Goal: Task Accomplishment & Management: Manage account settings

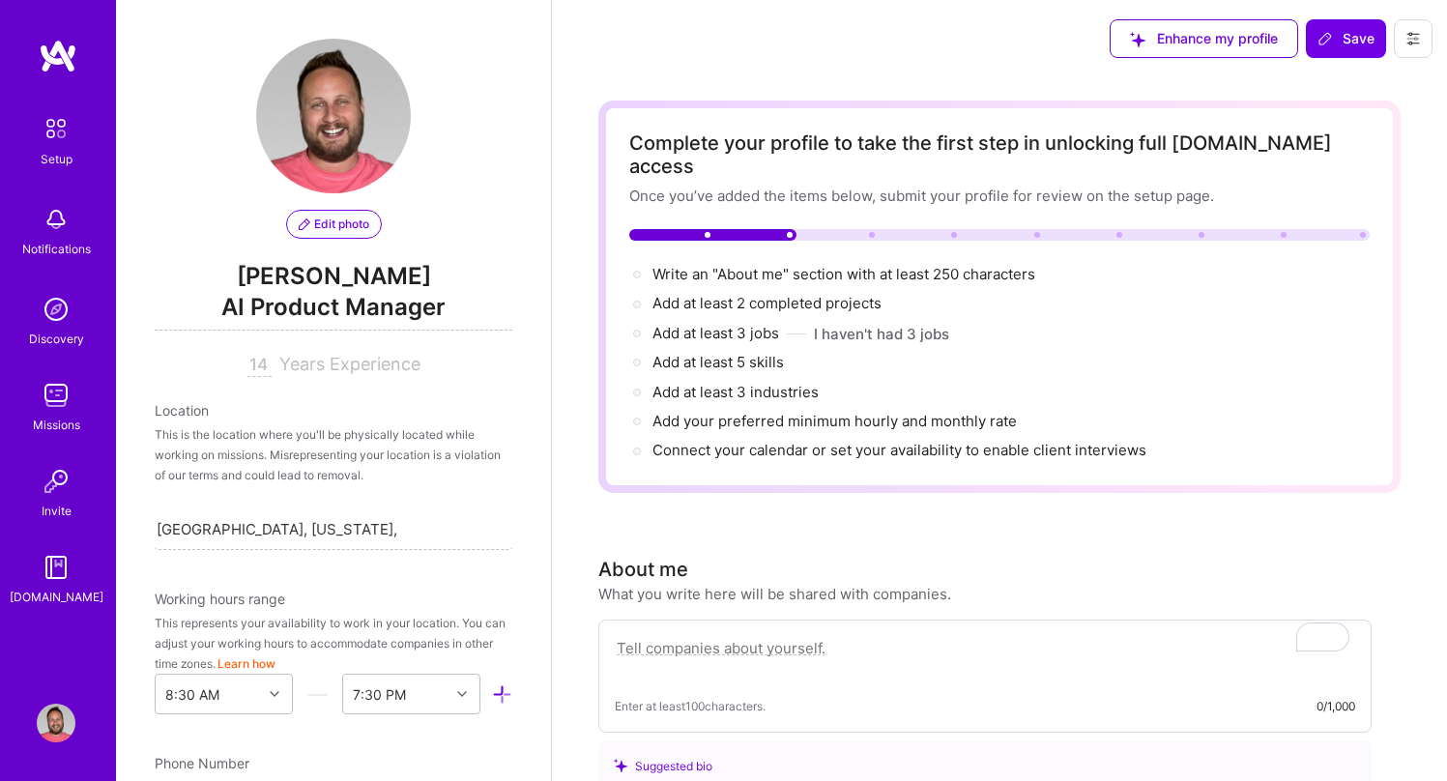
select select "US"
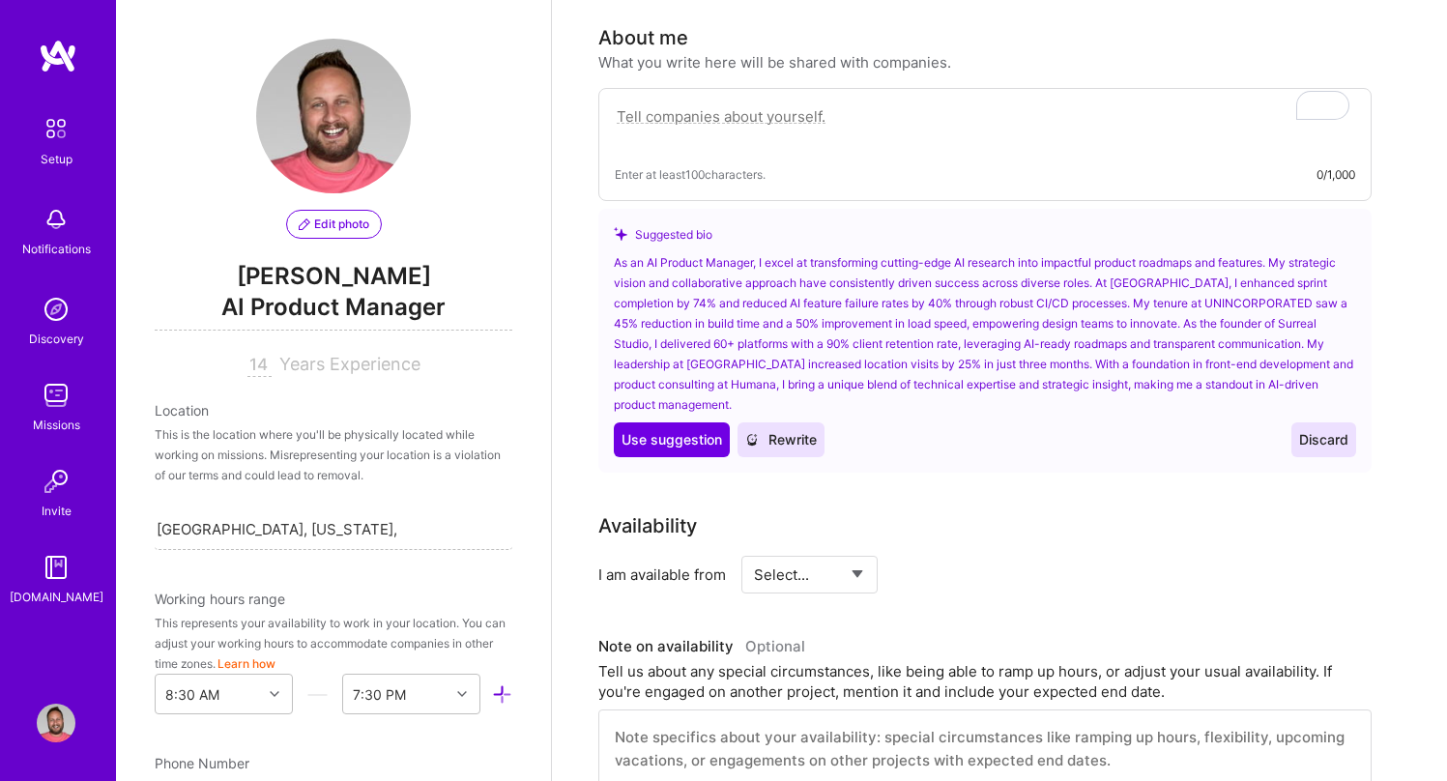
scroll to position [889, 0]
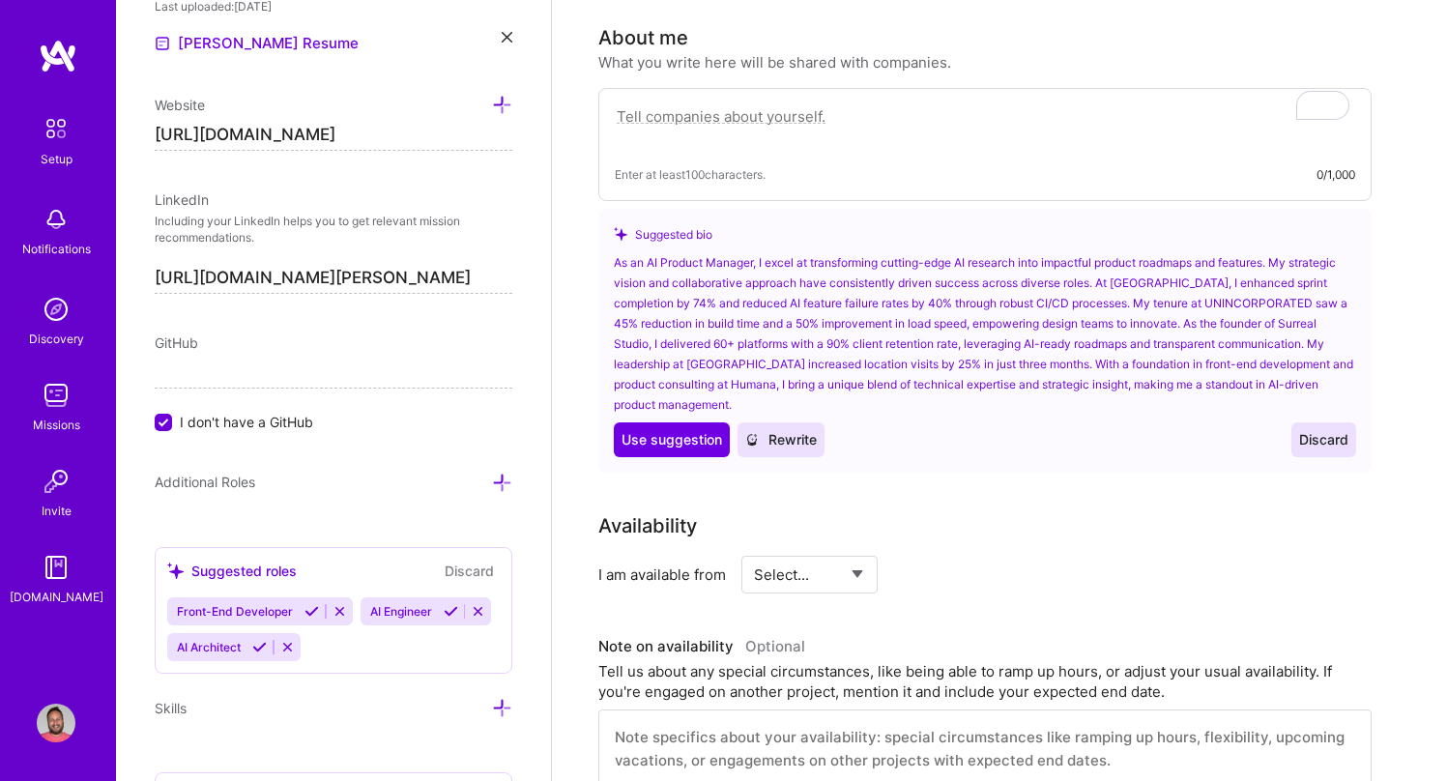
click at [1110, 360] on div "As an AI Product Manager, I excel at transforming cutting-edge AI research into…" at bounding box center [985, 333] width 742 height 162
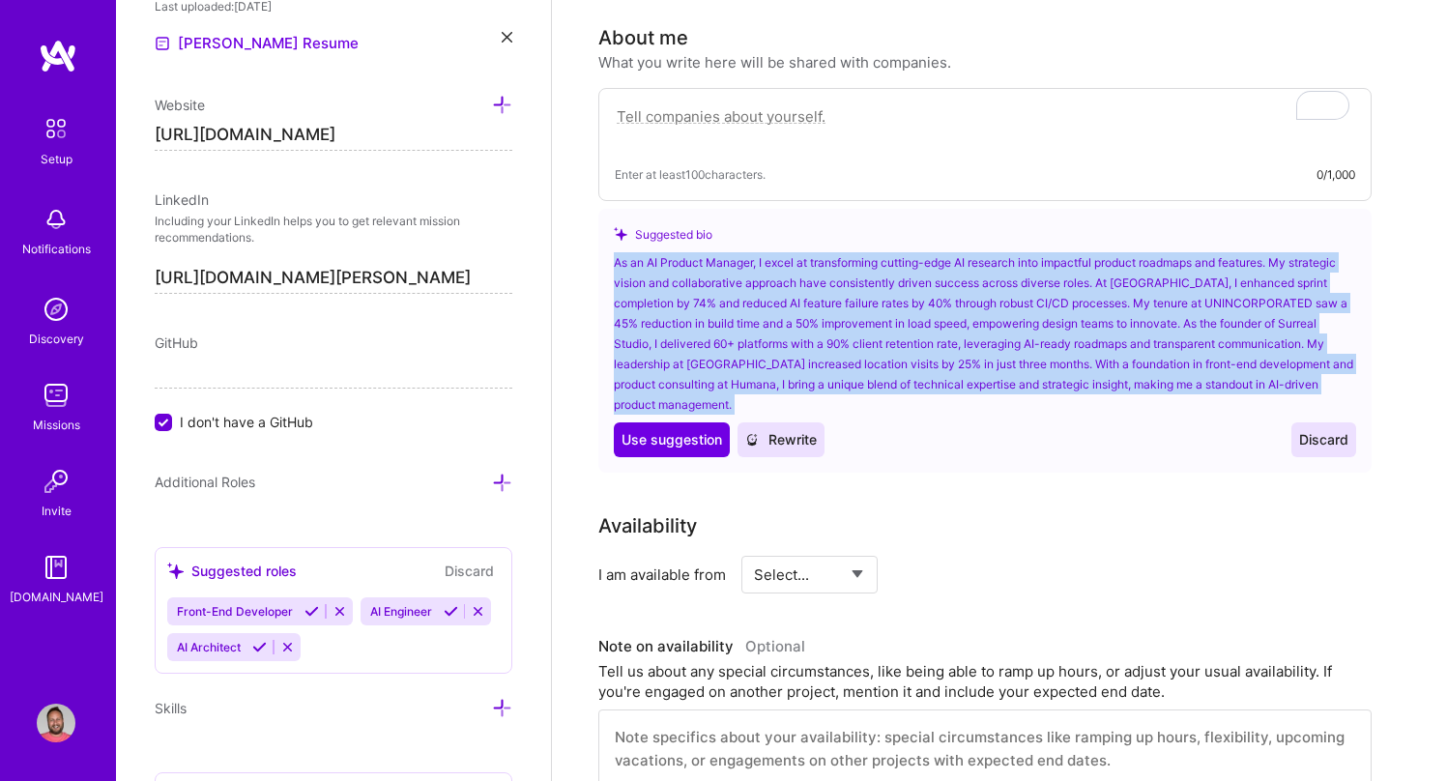
click at [1110, 360] on div "As an AI Product Manager, I excel at transforming cutting-edge AI research into…" at bounding box center [985, 333] width 742 height 162
copy div "As an AI Product Manager, I excel at transforming cutting-edge AI research into…"
click at [795, 430] on span "Rewrite" at bounding box center [781, 439] width 72 height 19
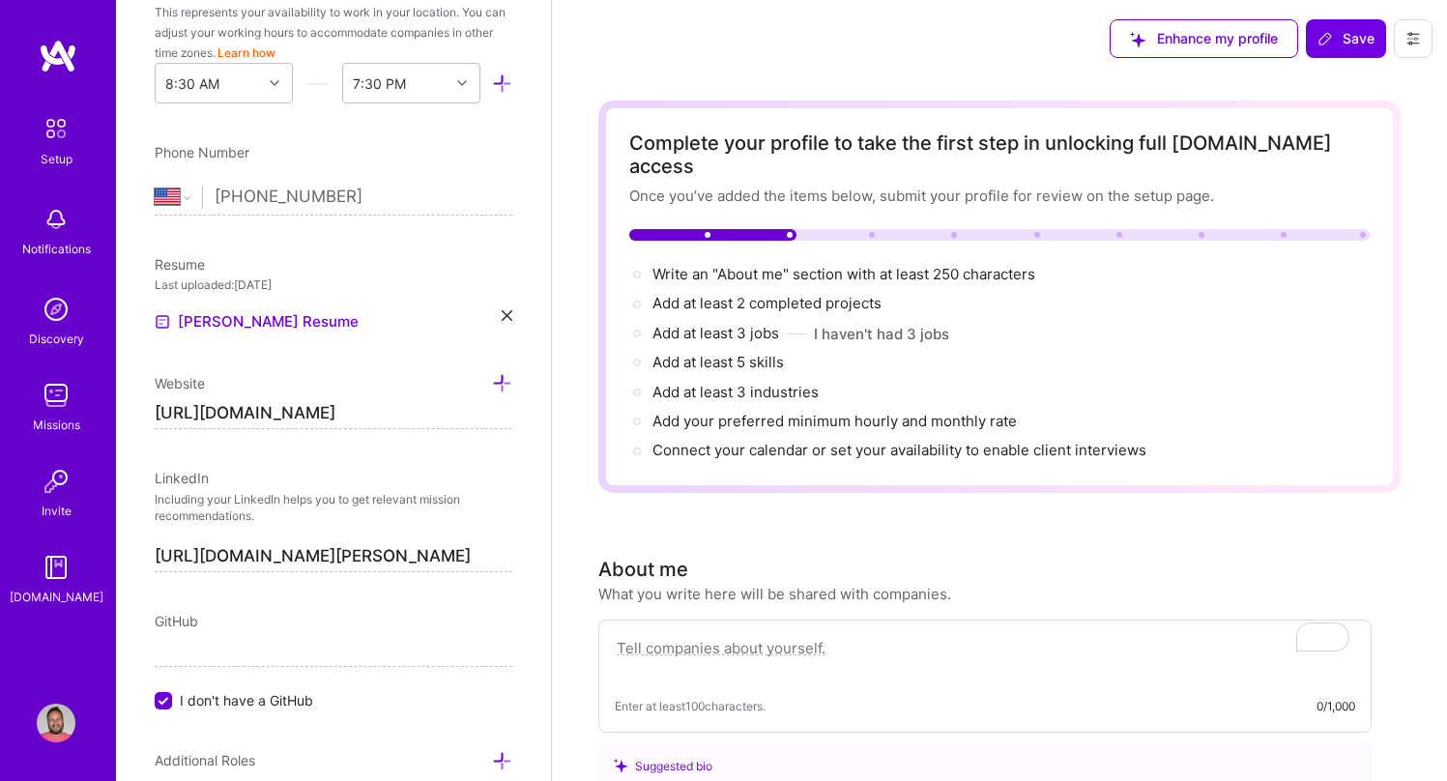
scroll to position [0, 0]
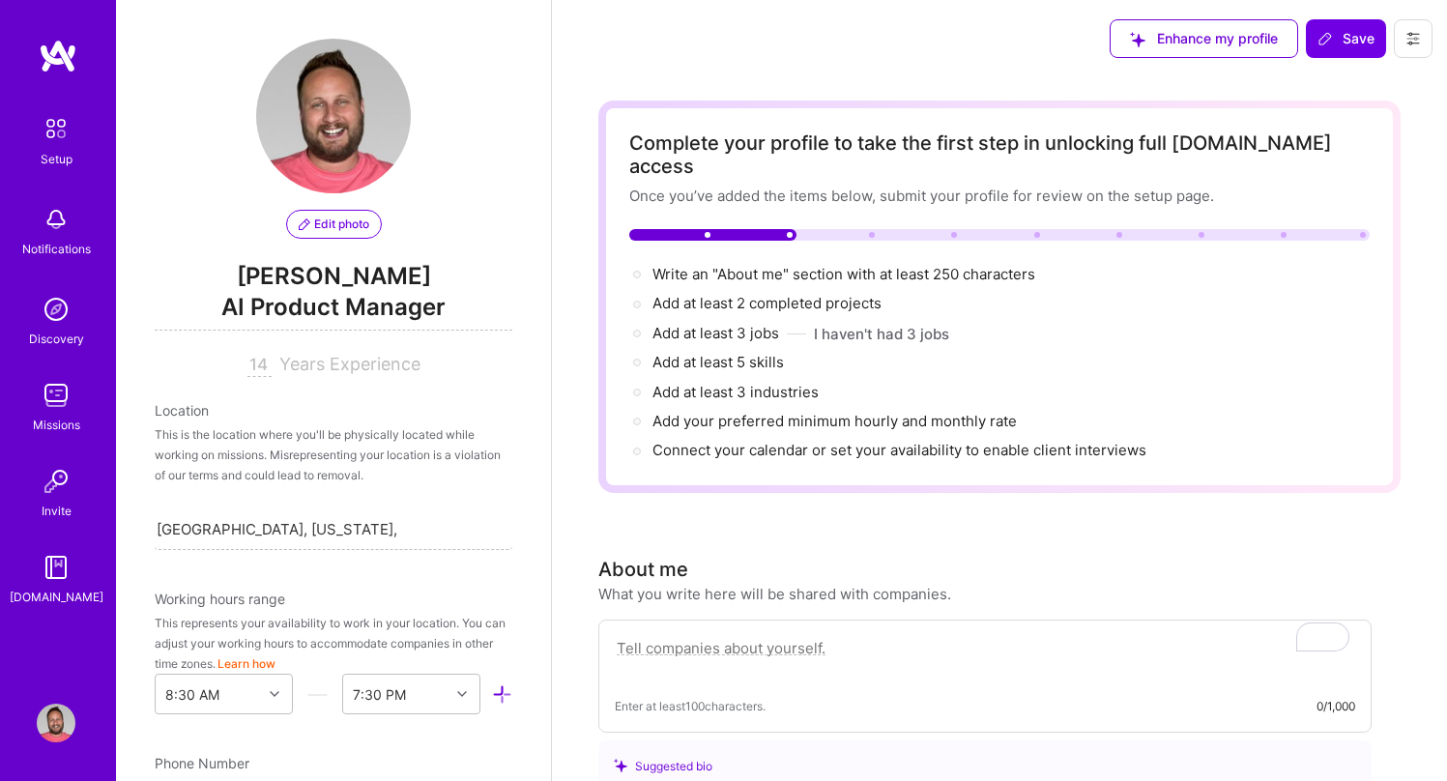
click at [369, 314] on span "AI Product Manager" at bounding box center [334, 311] width 358 height 40
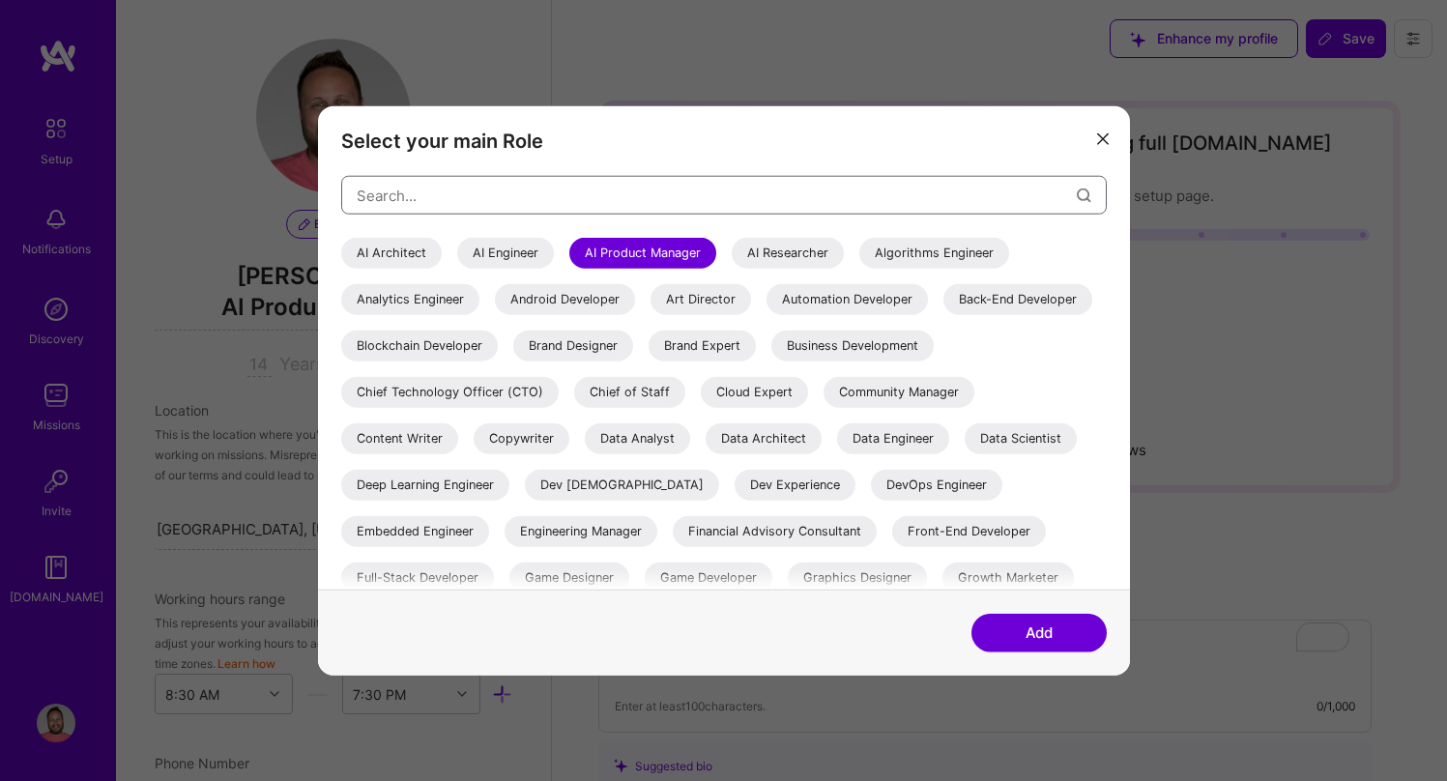
click at [701, 194] on input "modal" at bounding box center [717, 194] width 720 height 49
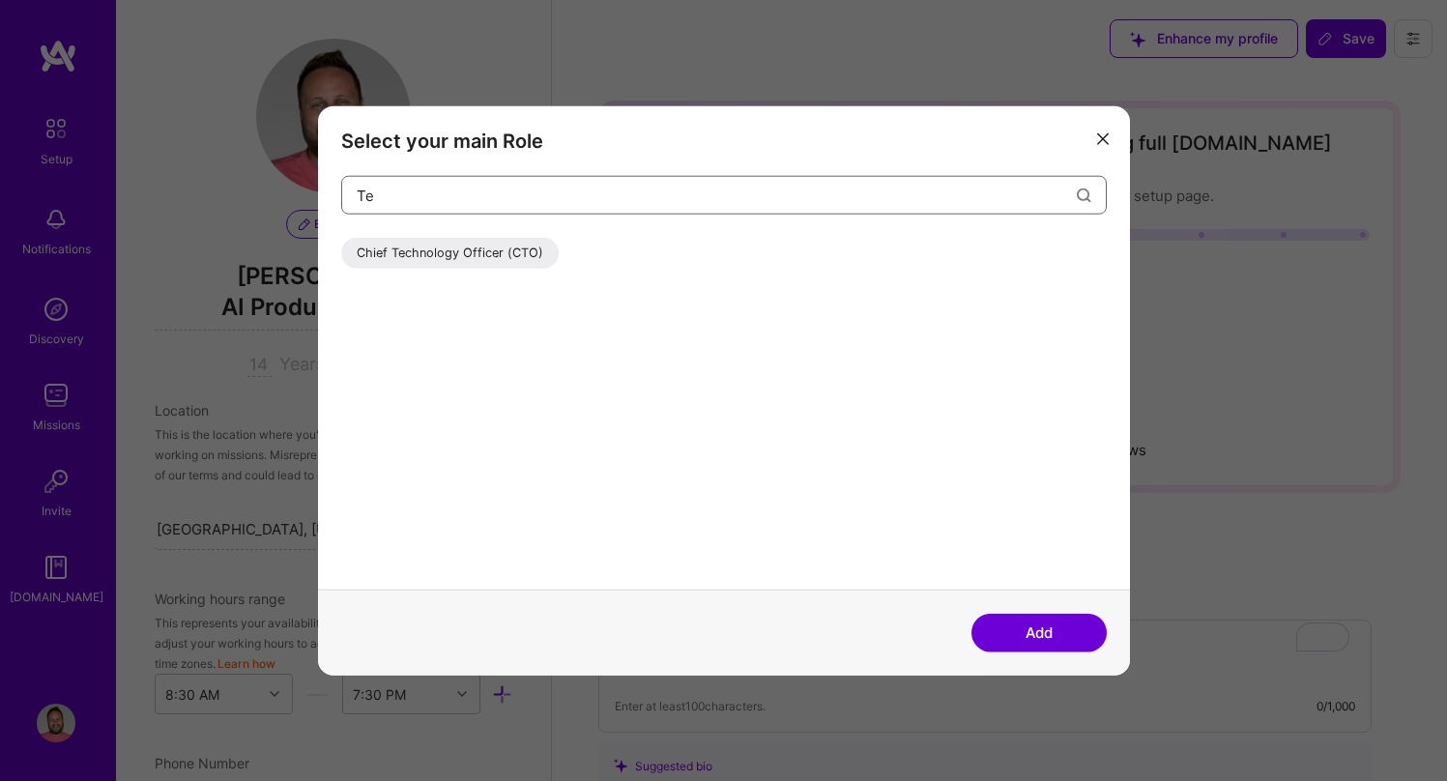
type input "T"
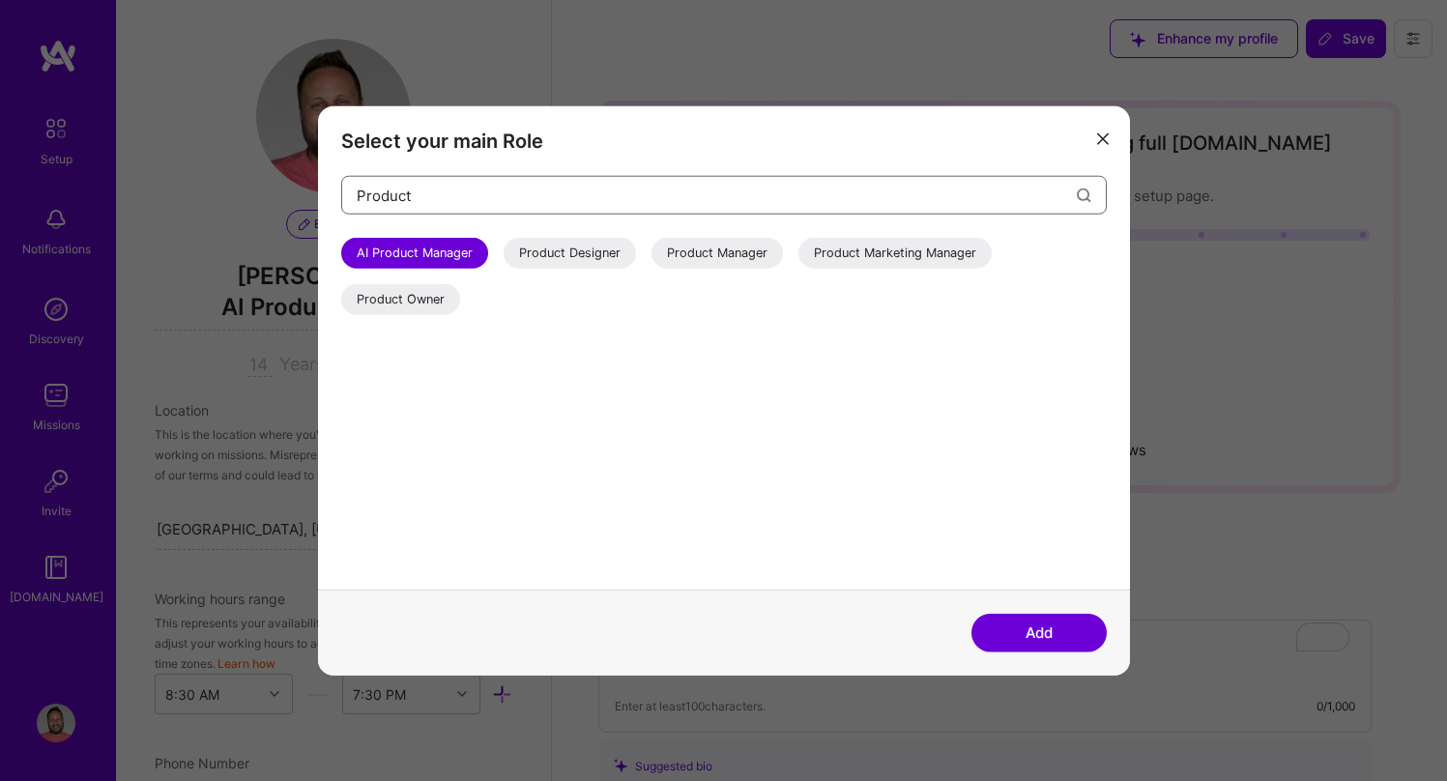
type input "Product"
click at [1104, 138] on icon "modal" at bounding box center [1103, 138] width 12 height 12
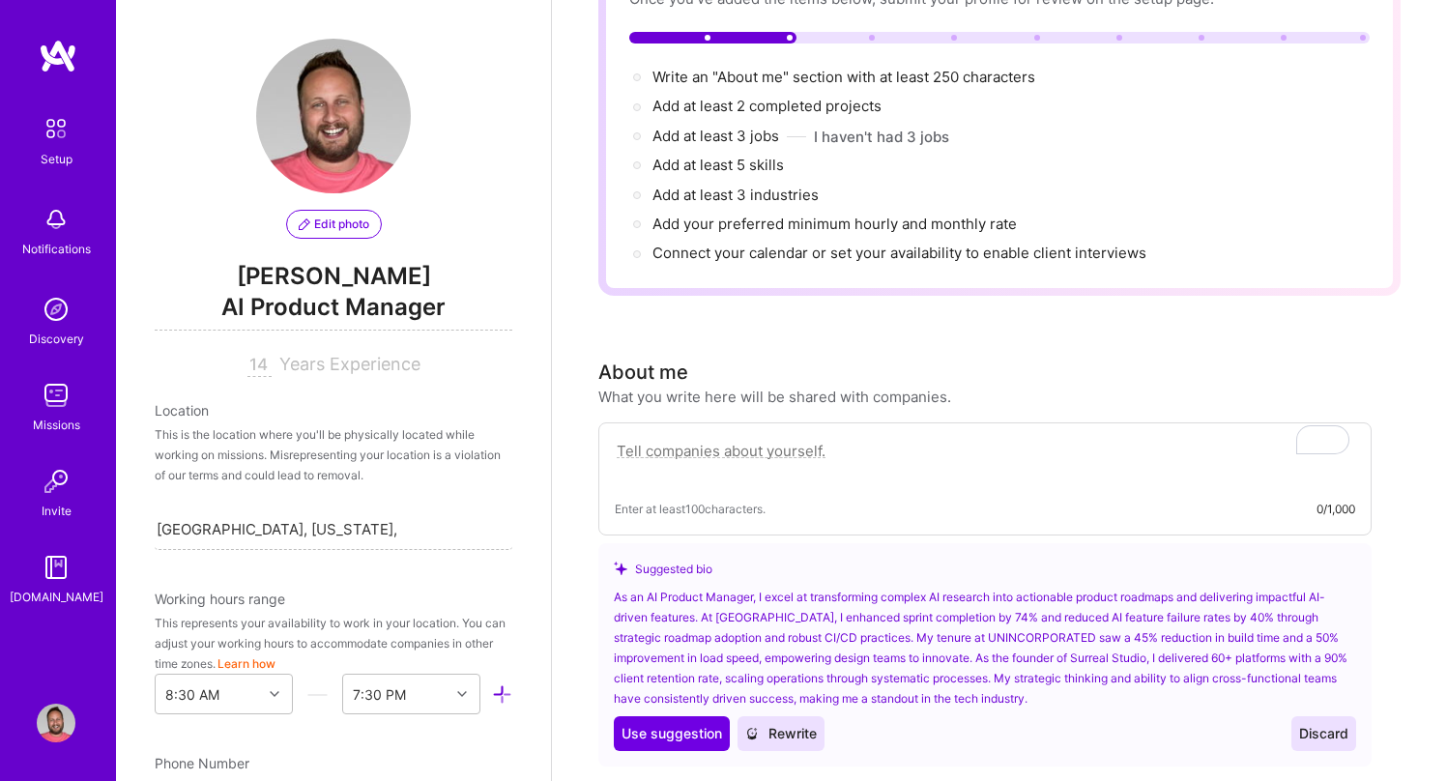
scroll to position [207, 0]
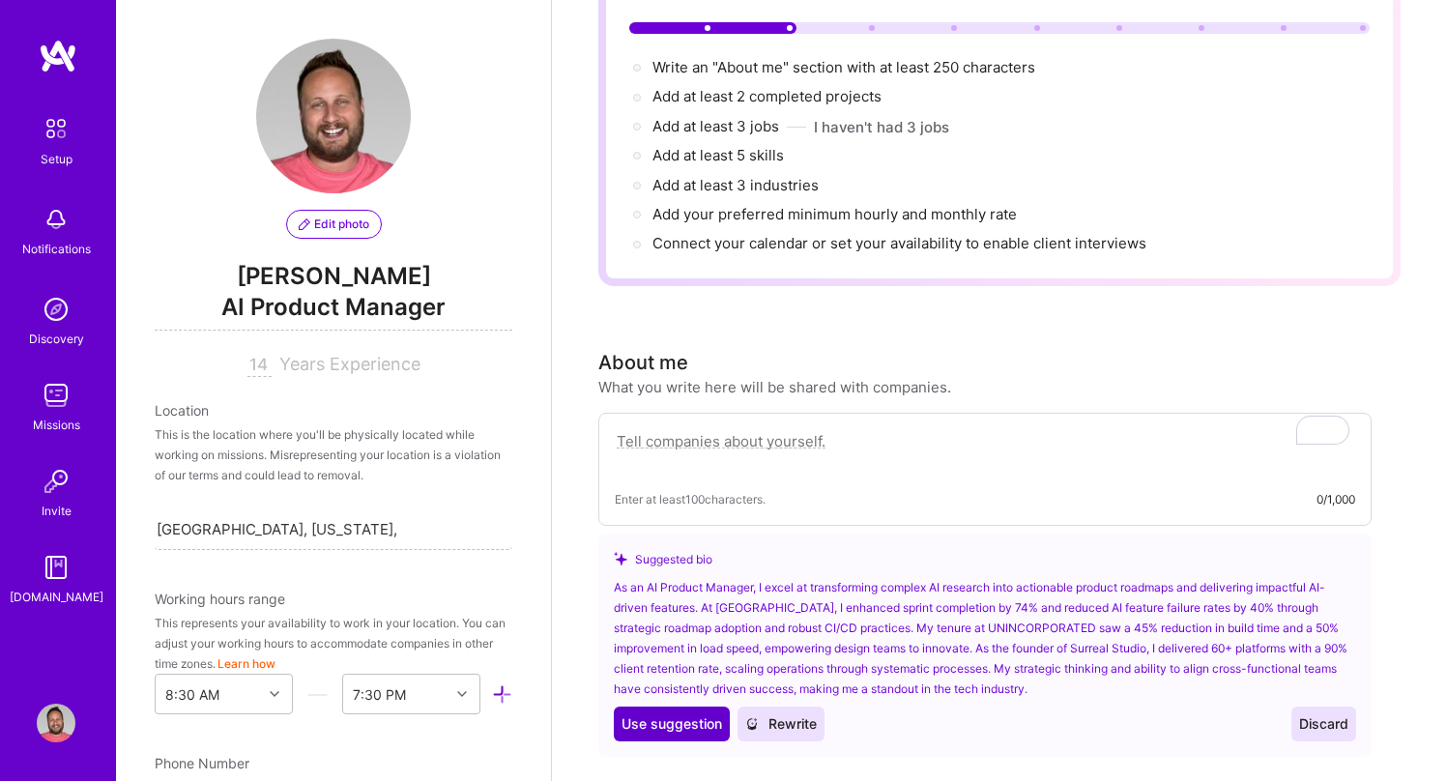
click at [671, 714] on span "Use suggestion" at bounding box center [671, 723] width 101 height 19
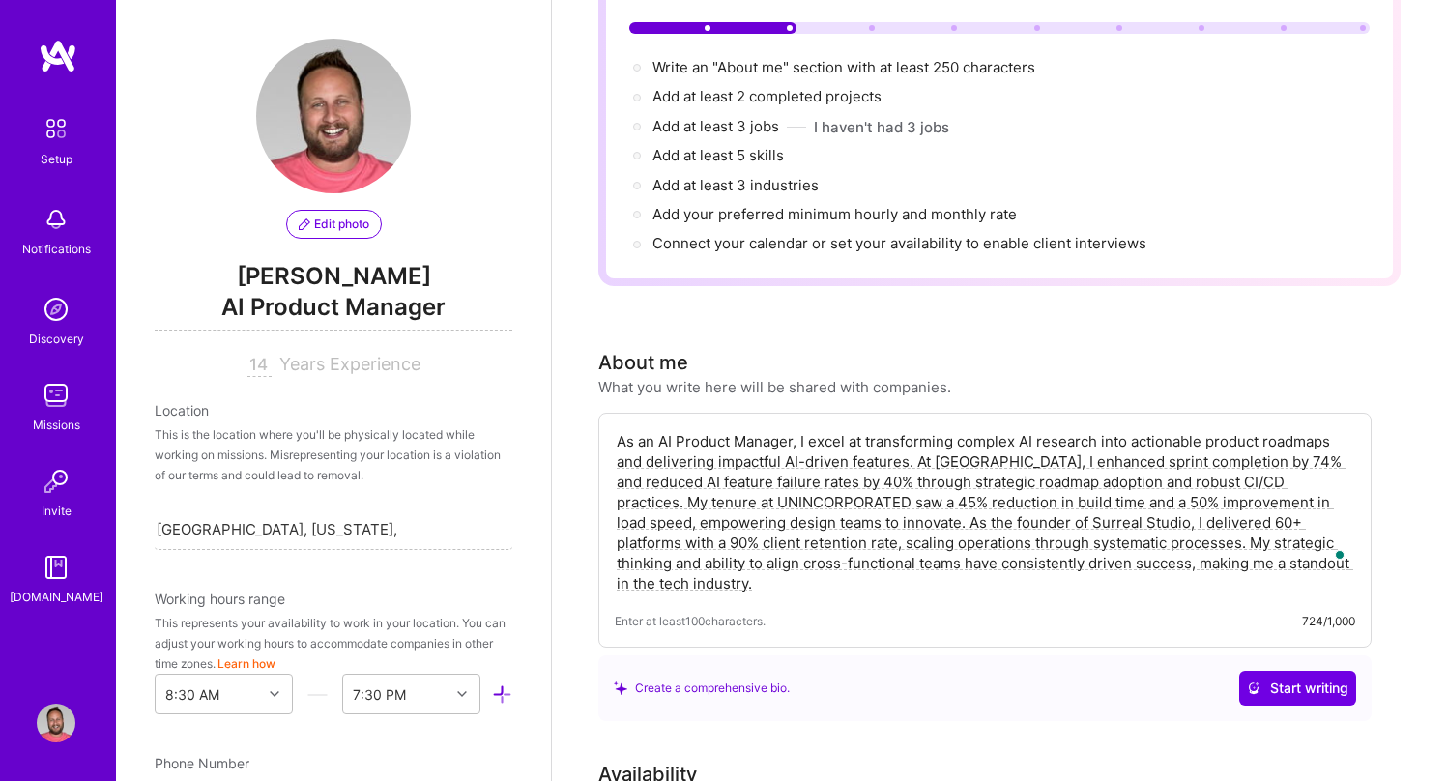
scroll to position [204, 0]
click at [936, 568] on textarea "As an AI Product Manager, I excel at transforming complex AI research into acti…" at bounding box center [985, 515] width 740 height 166
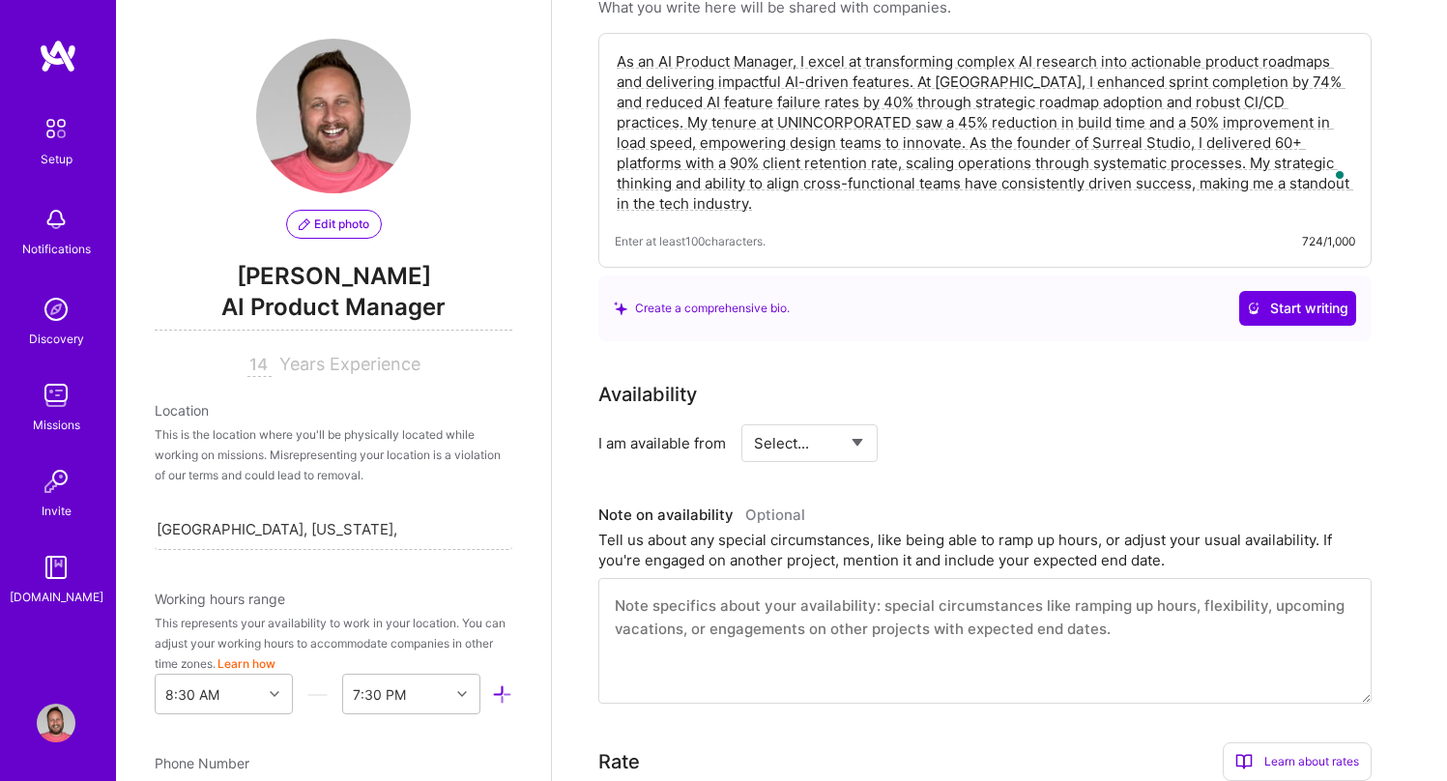
scroll to position [605, 0]
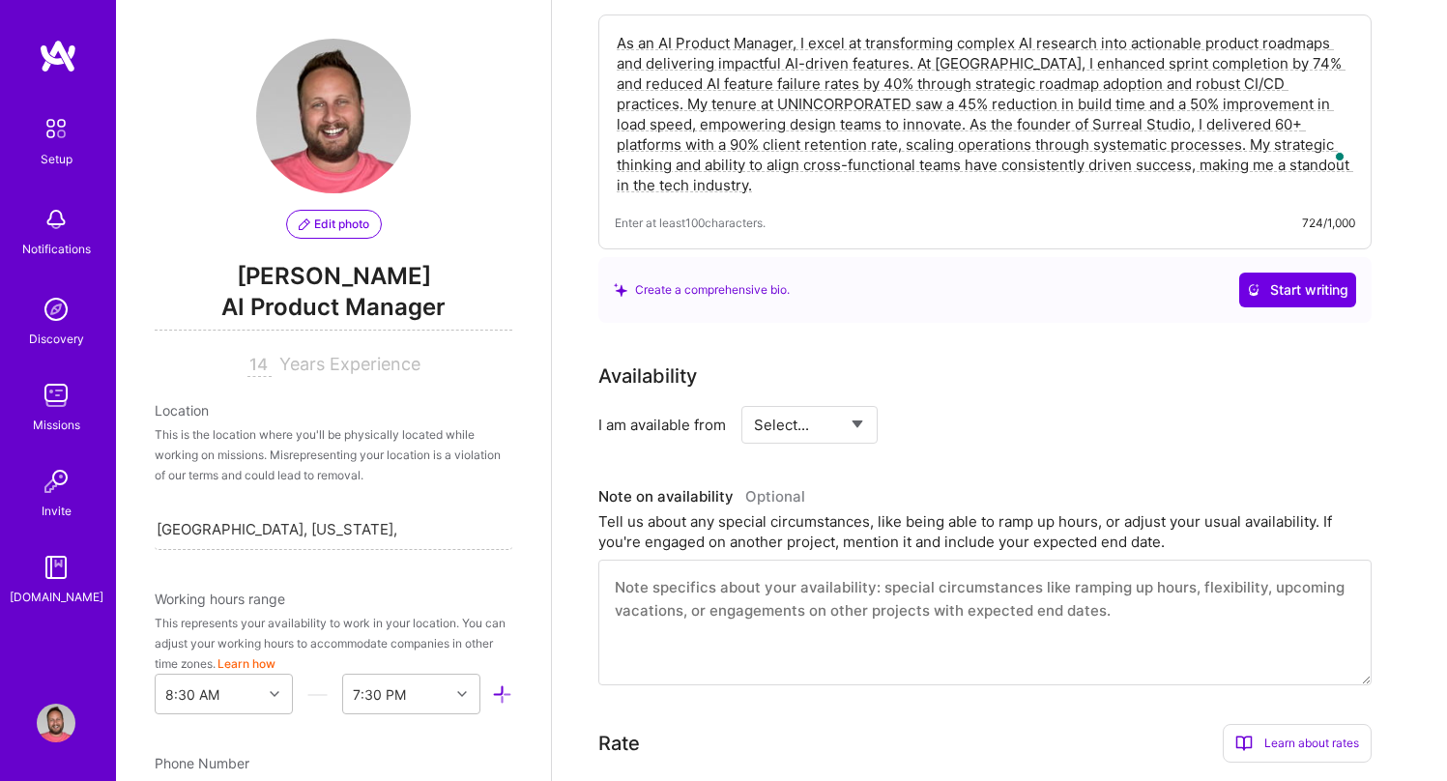
click at [839, 405] on select "Select... Right Now Future Date Not Available" at bounding box center [809, 424] width 111 height 49
select select "Right Now"
click at [754, 400] on select "Select... Right Now Future Date Not Available" at bounding box center [809, 424] width 111 height 49
click at [973, 406] on input at bounding box center [986, 425] width 116 height 38
type input "40"
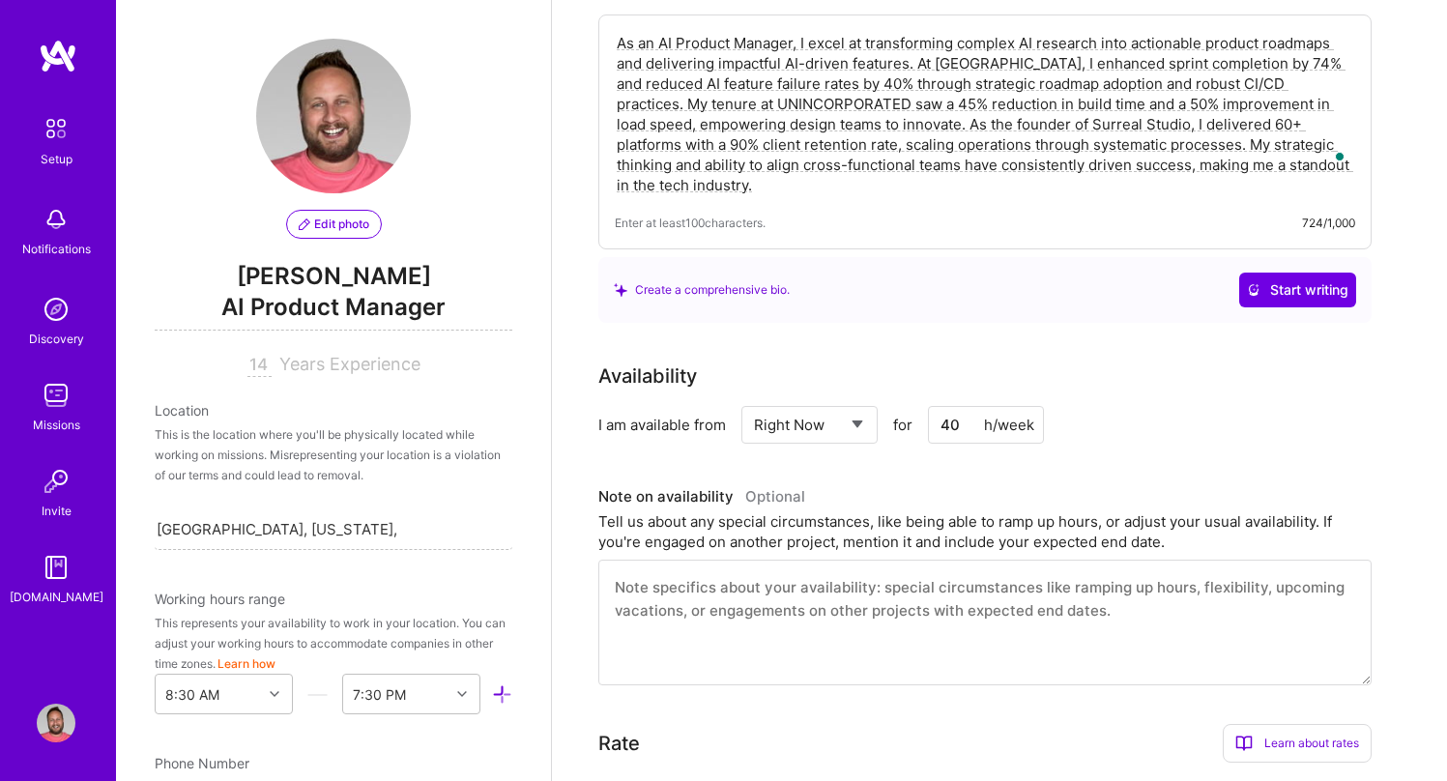
click at [905, 445] on div "Availability I am available from Select... Right Now Future Date Not Available …" at bounding box center [999, 523] width 802 height 324
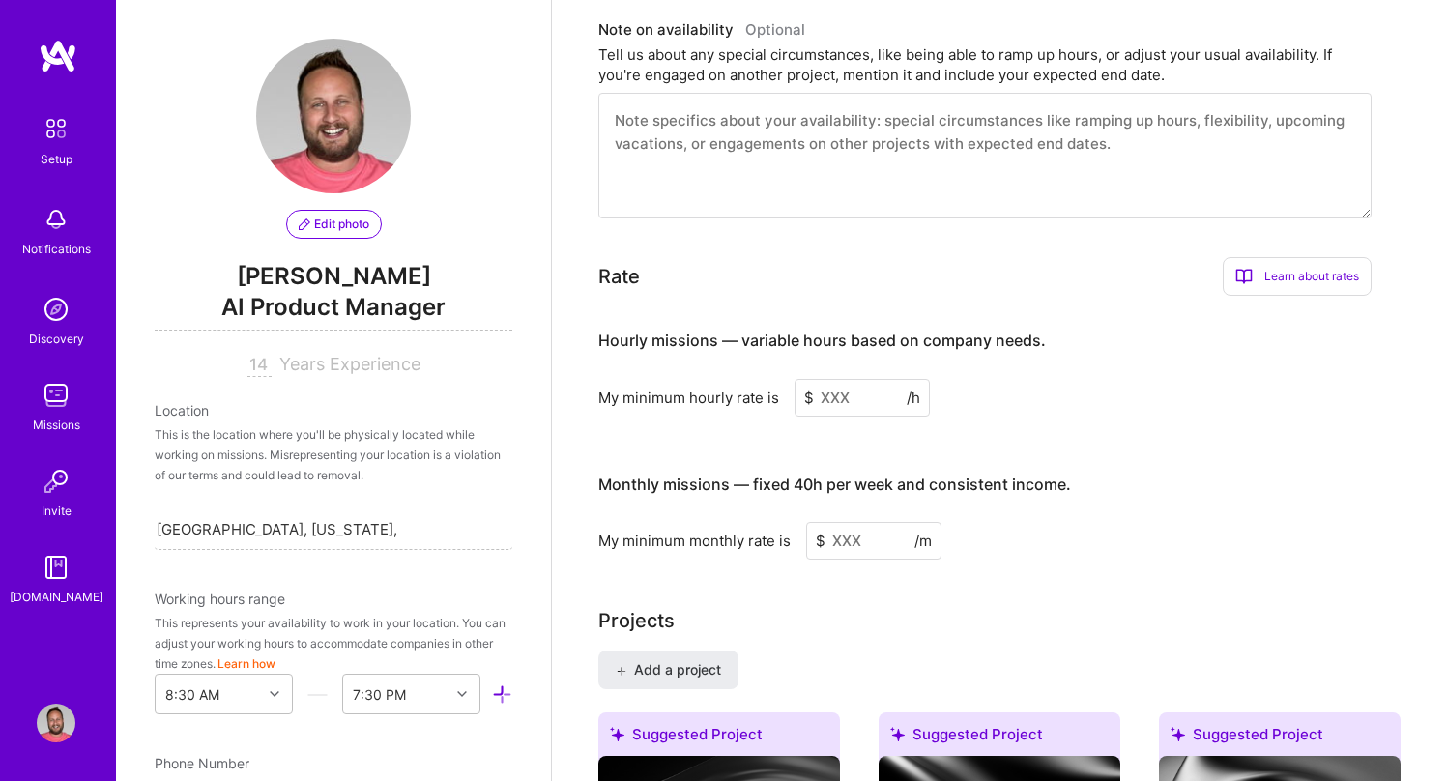
scroll to position [1067, 0]
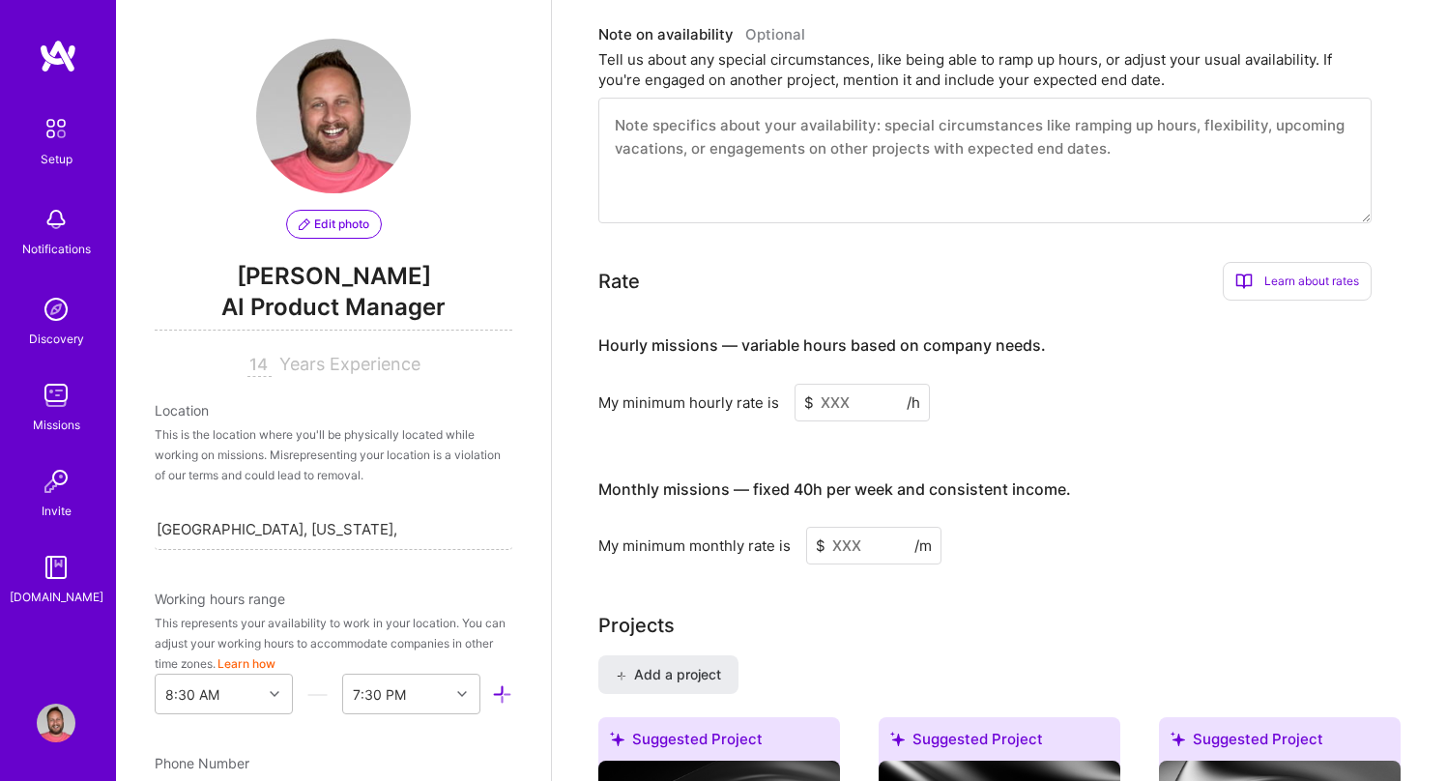
click at [321, 452] on div "This is the location where you'll be physically located while working on missio…" at bounding box center [334, 454] width 358 height 61
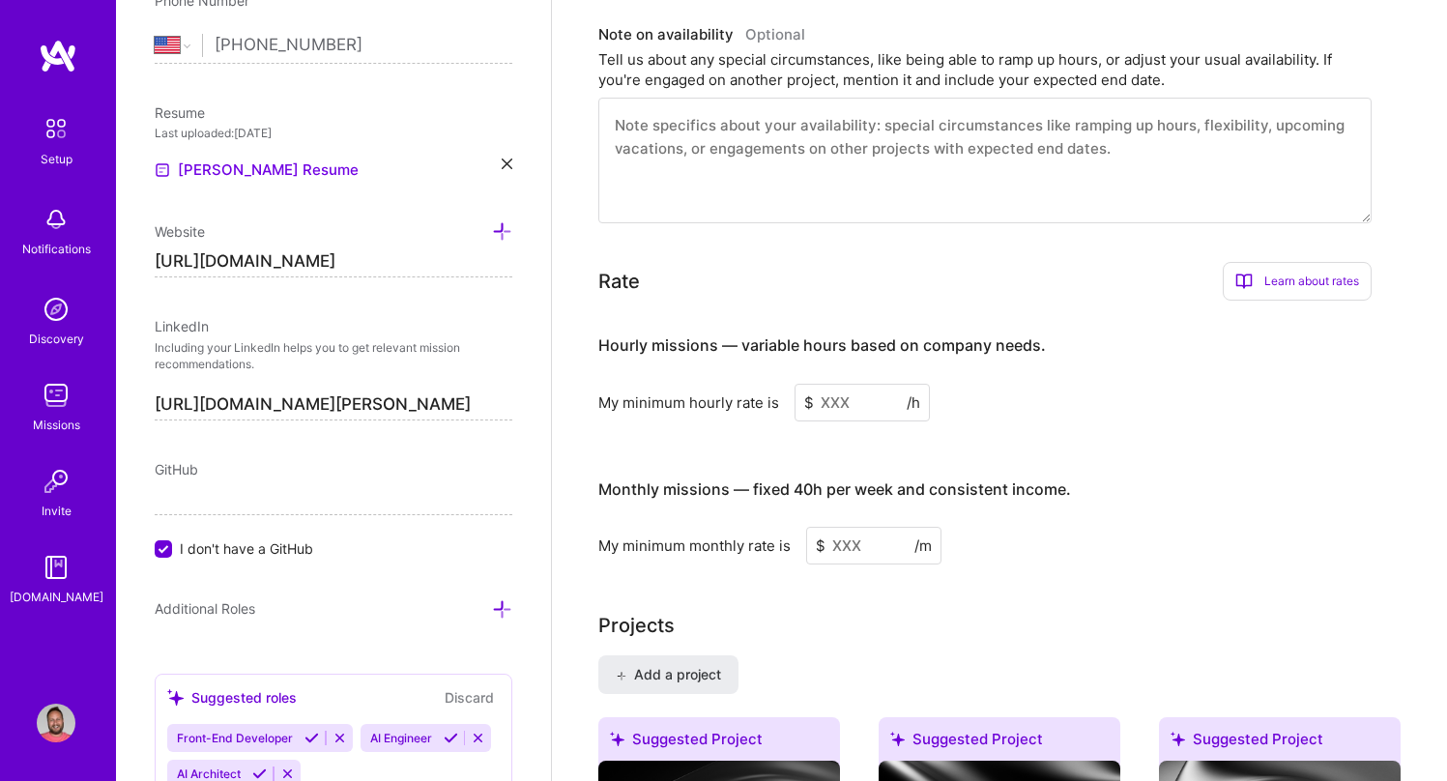
scroll to position [764, 0]
click at [159, 544] on input "I don't have a GitHub" at bounding box center [165, 547] width 17 height 17
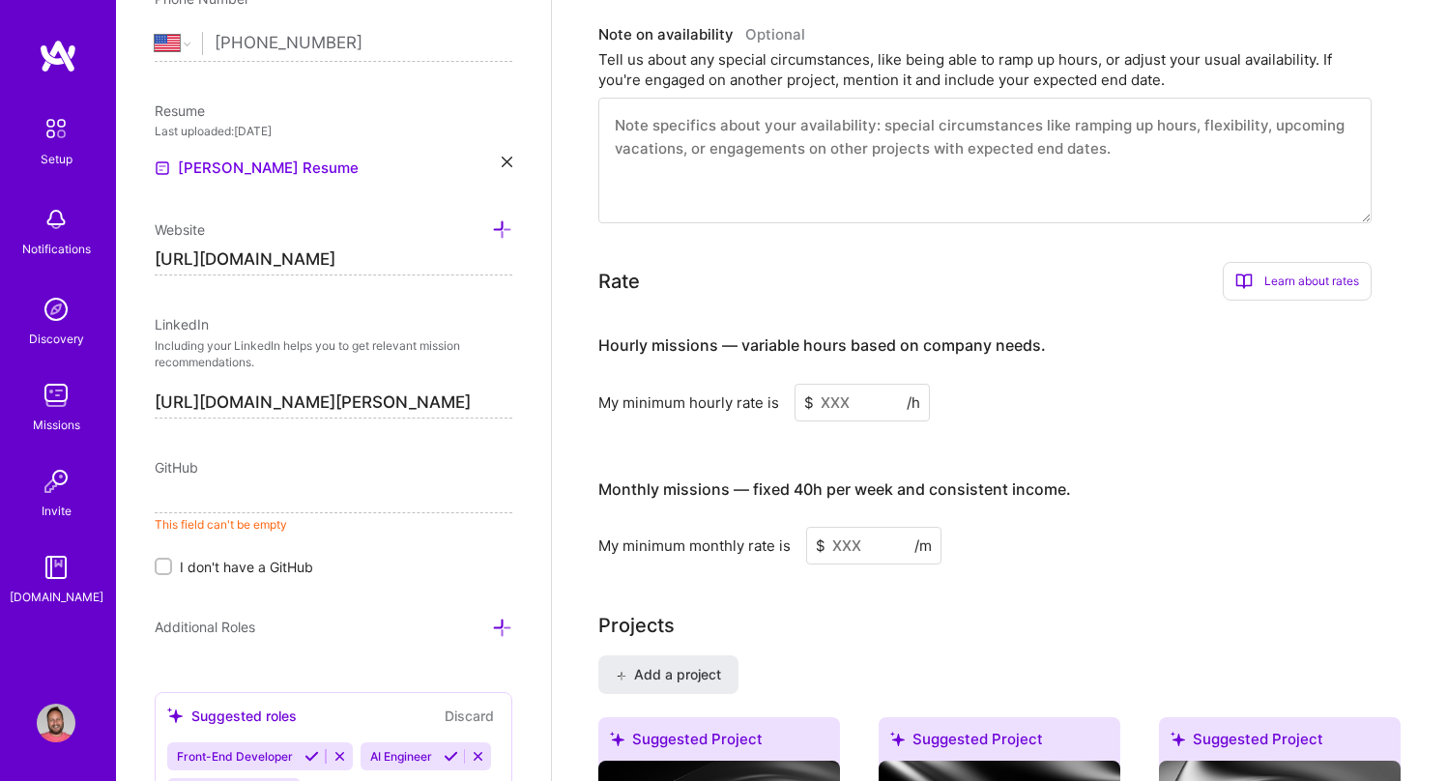
click at [236, 499] on input at bounding box center [334, 497] width 358 height 31
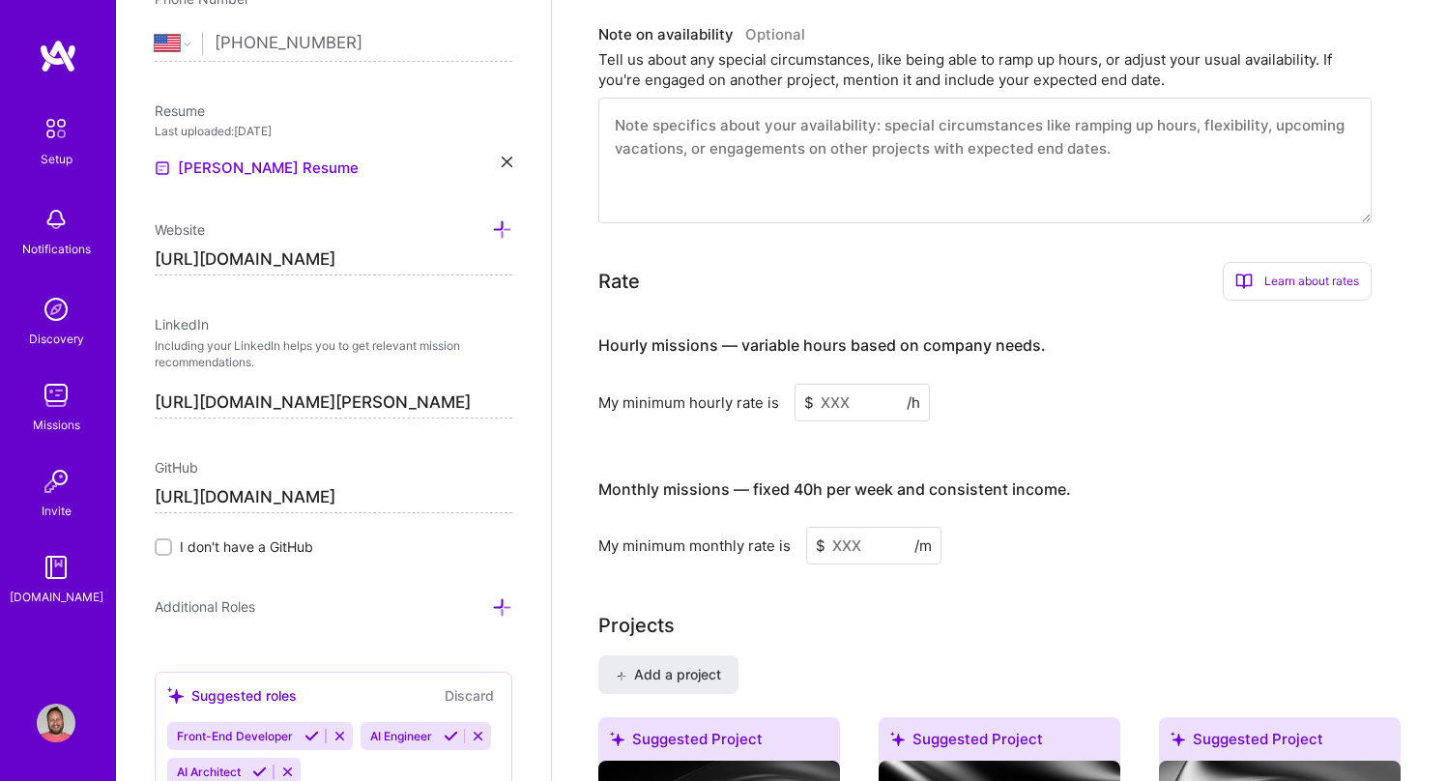
type input "[URL][DOMAIN_NAME]"
click at [369, 555] on label "I don't have a GitHub" at bounding box center [334, 546] width 358 height 20
click at [172, 555] on input "I don't have a GitHub" at bounding box center [165, 548] width 14 height 14
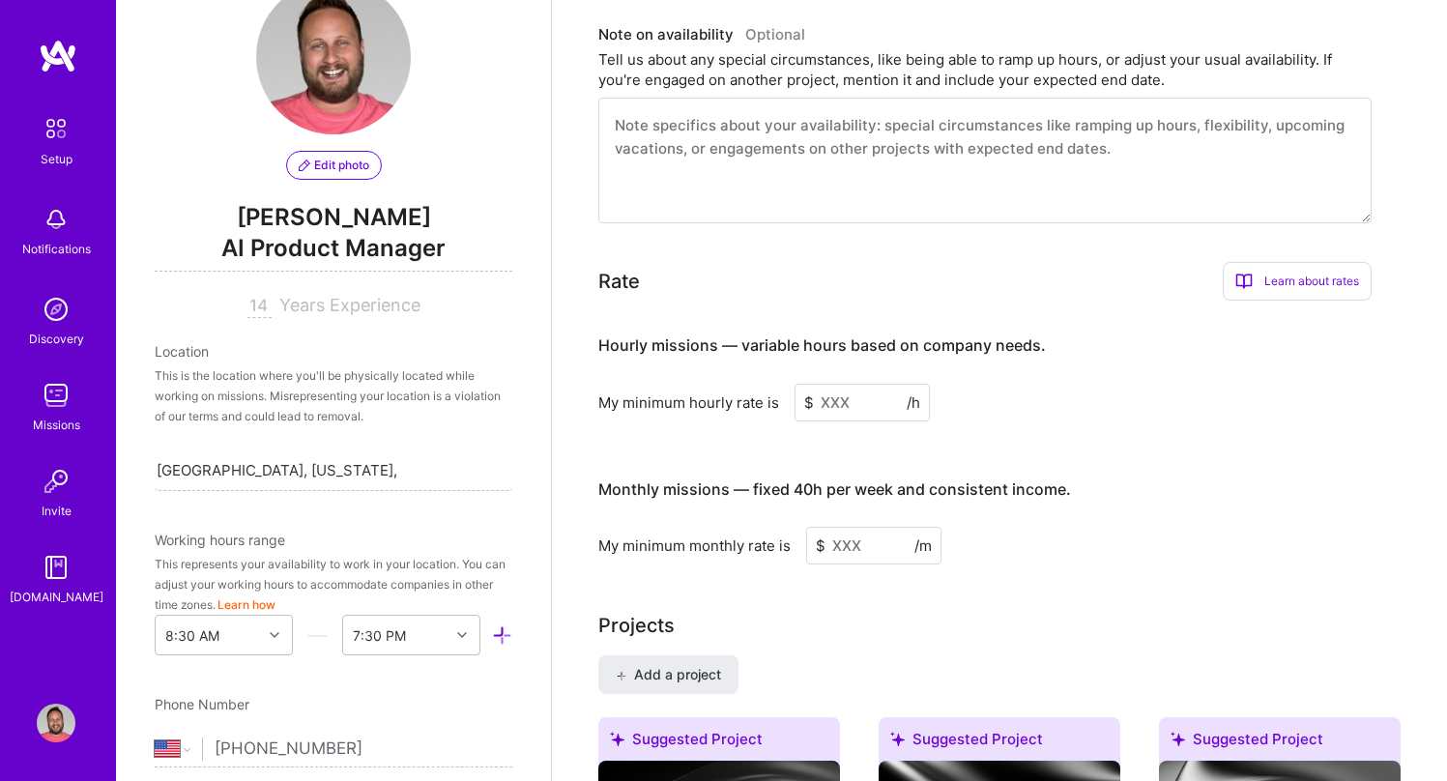
scroll to position [0, 0]
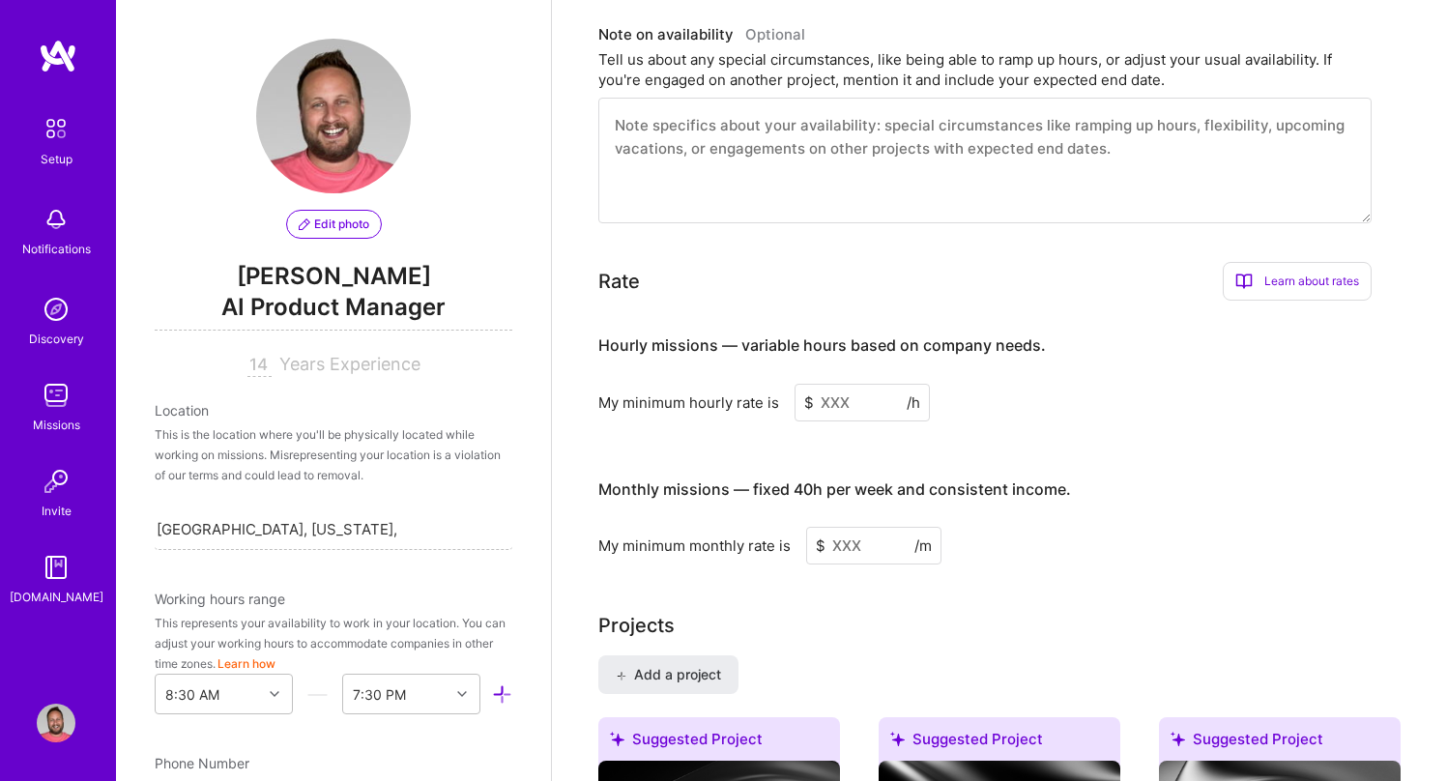
click at [333, 310] on span "AI Product Manager" at bounding box center [334, 311] width 358 height 40
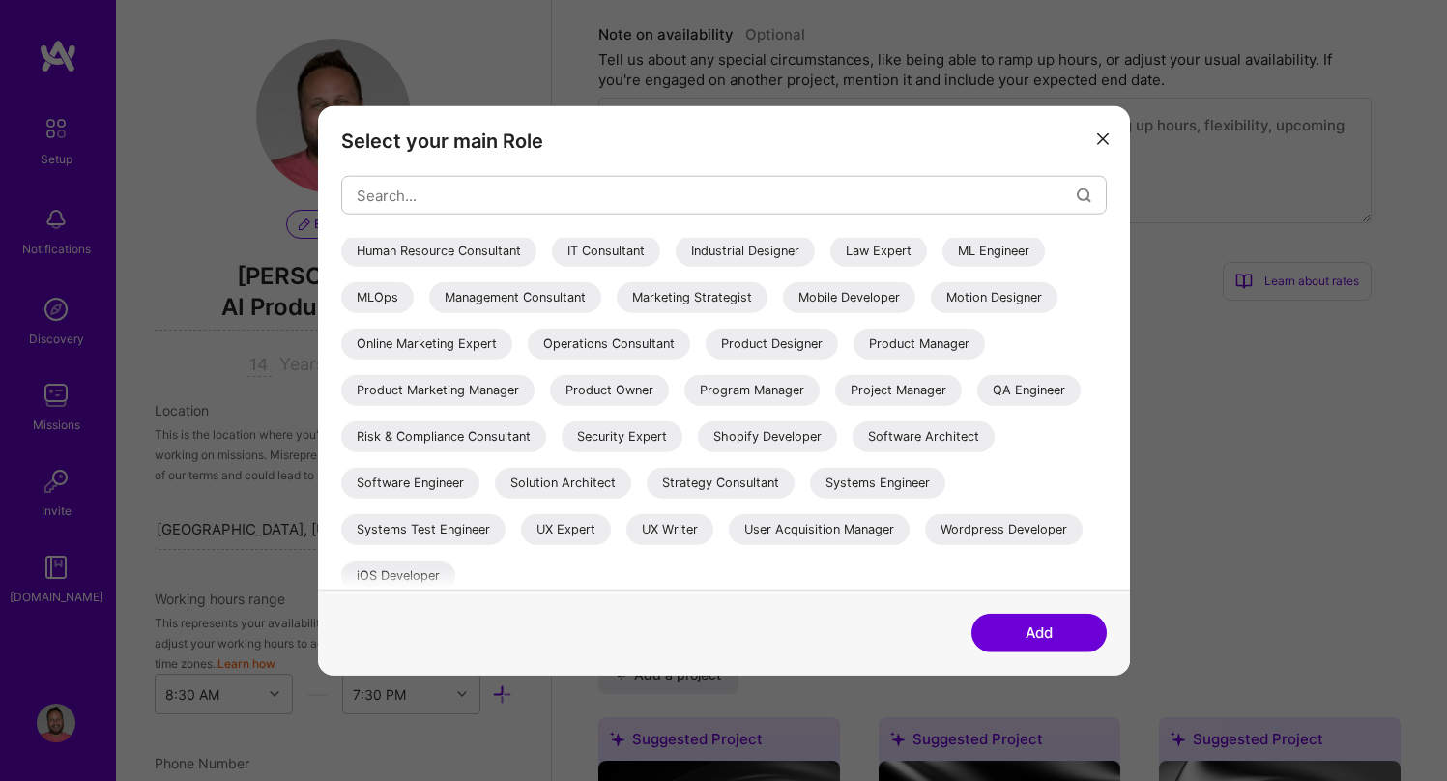
scroll to position [429, 0]
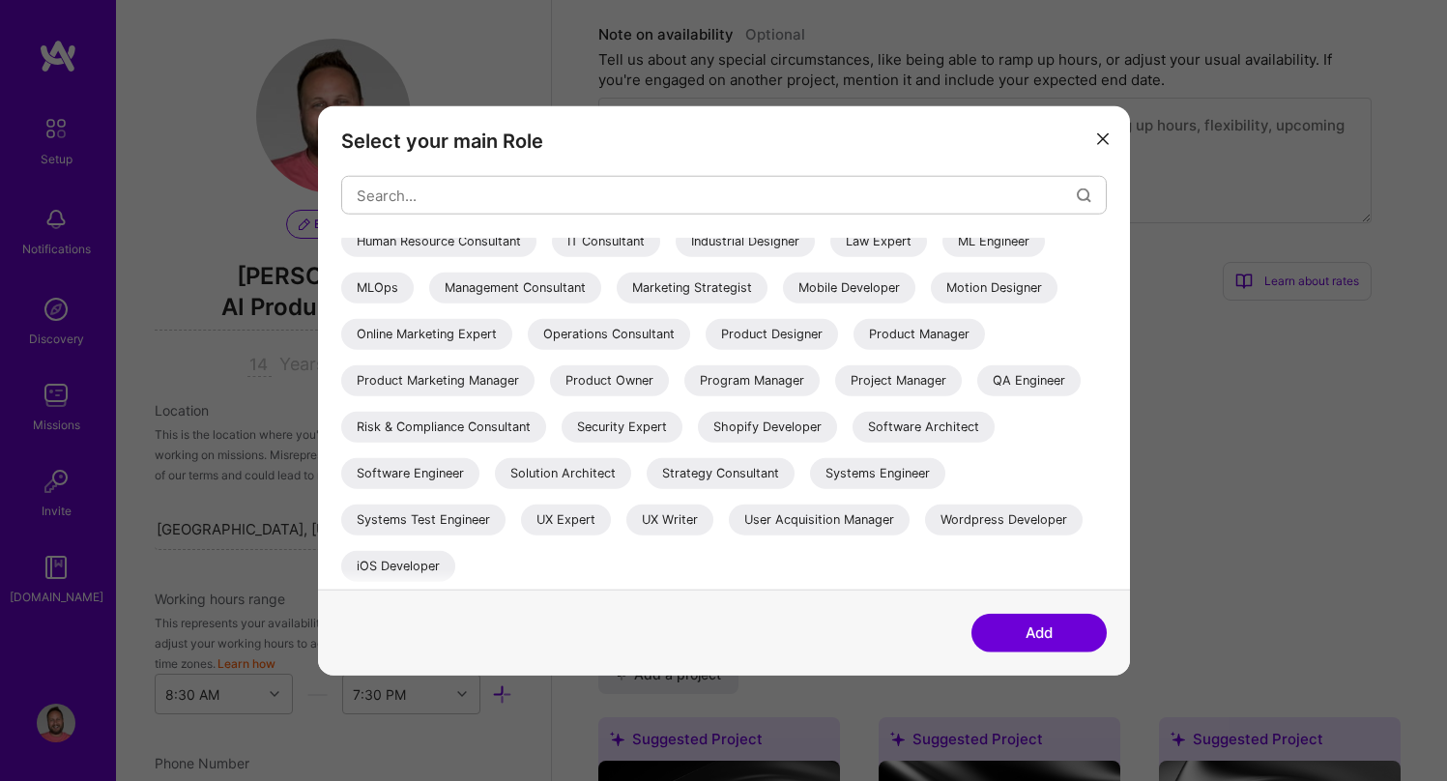
click at [1102, 136] on icon "modal" at bounding box center [1103, 138] width 12 height 12
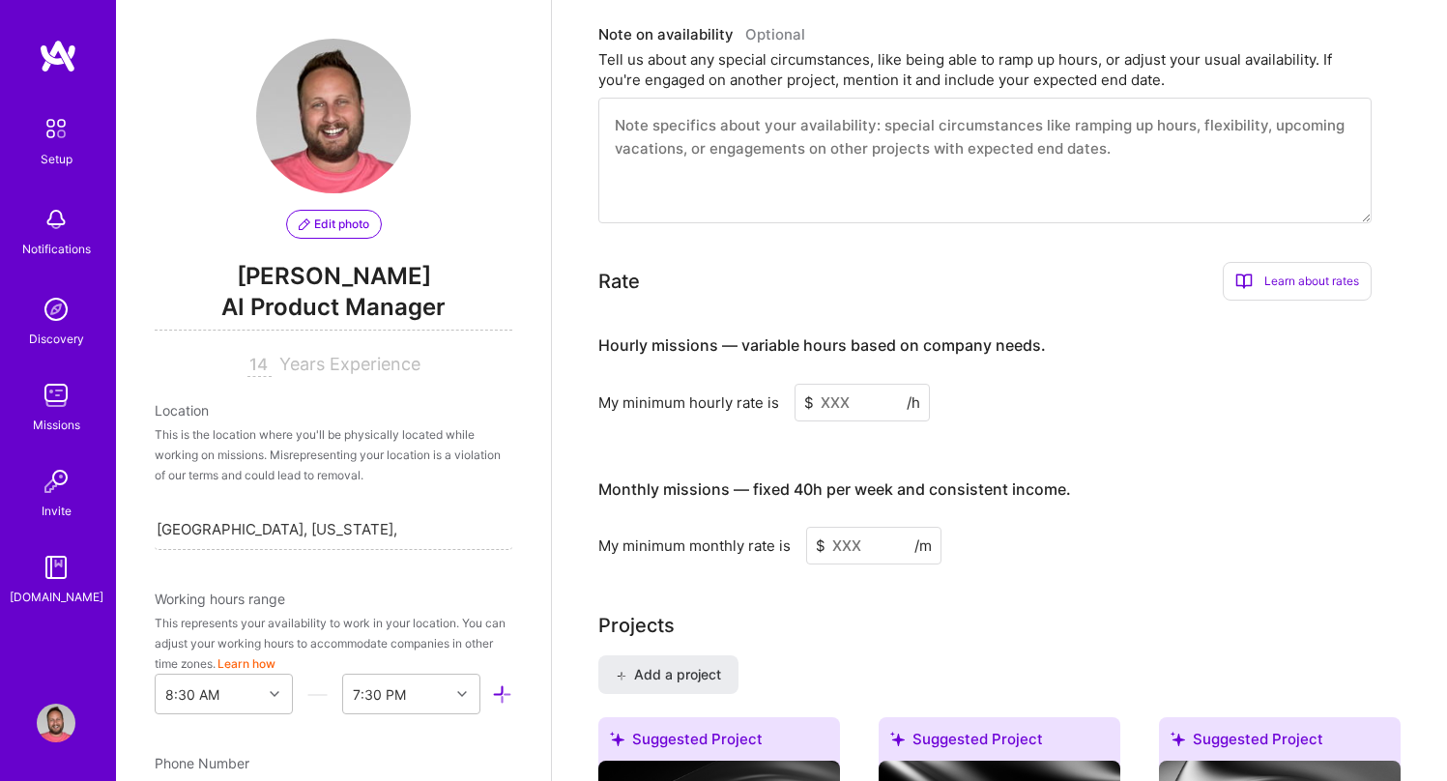
click at [836, 384] on input at bounding box center [861, 403] width 135 height 38
click at [835, 384] on input at bounding box center [861, 403] width 135 height 38
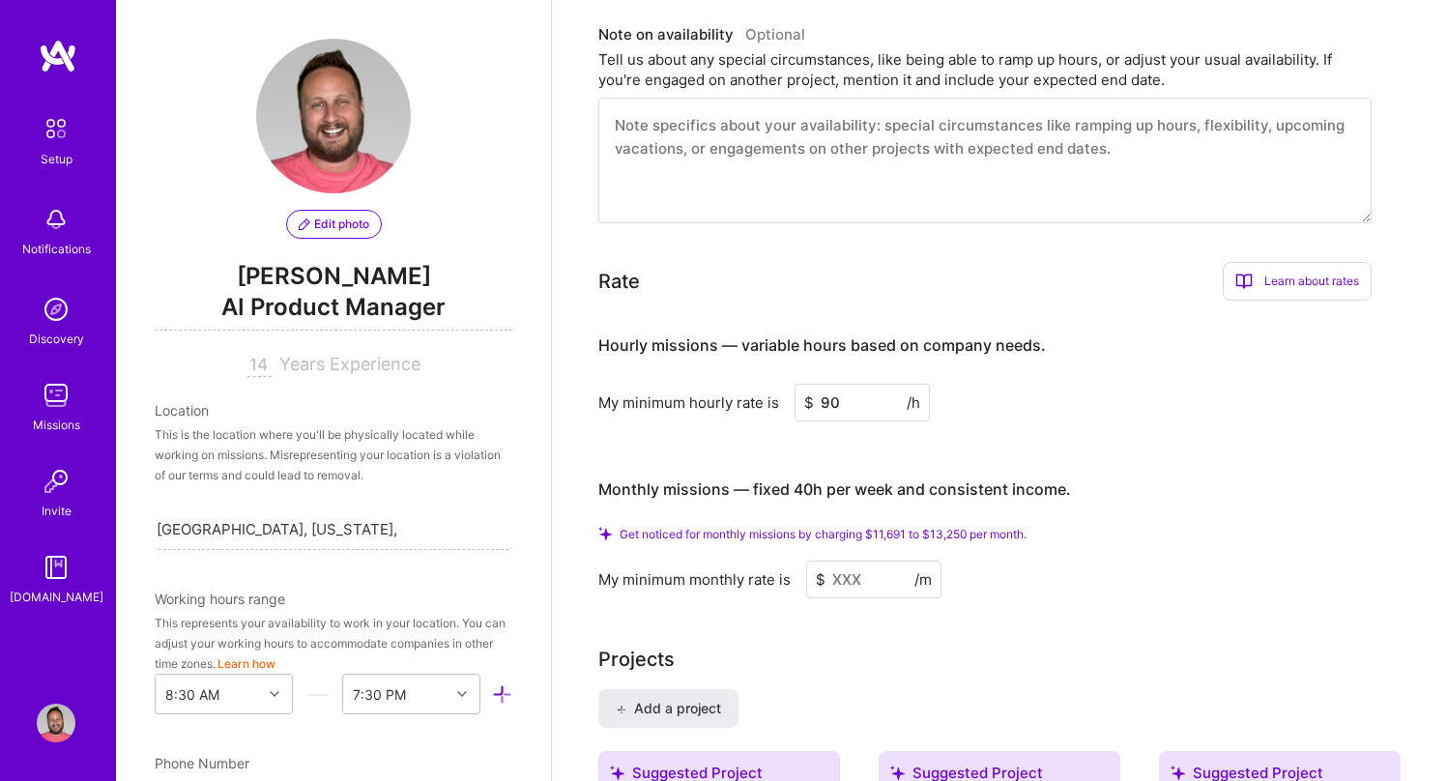
type input "90"
click at [1090, 527] on div "Get noticed for monthly missions by charging $11,691 to $13,250 per month." at bounding box center [984, 534] width 773 height 14
click at [872, 561] on input at bounding box center [873, 580] width 135 height 38
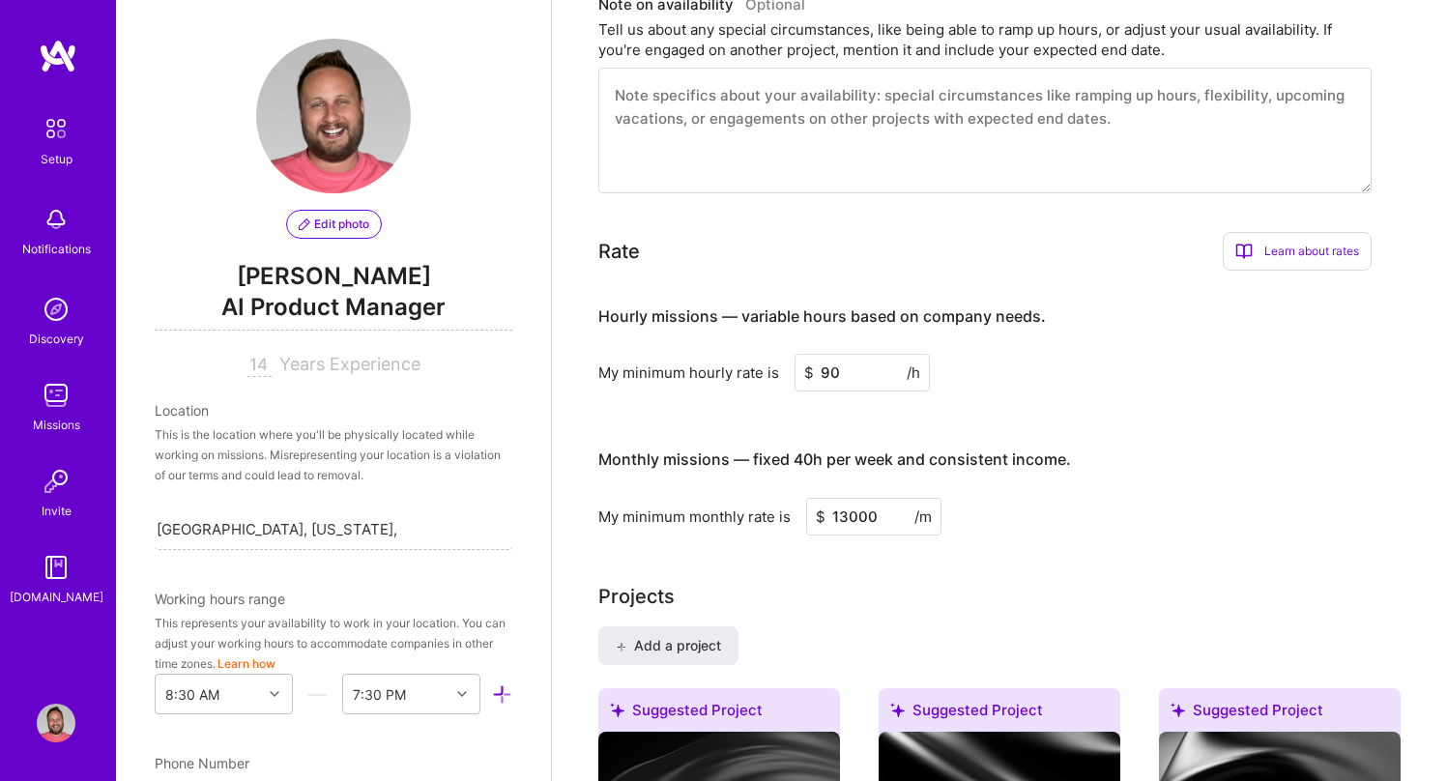
type input "13000"
click at [1034, 508] on div "My minimum monthly rate is $ 13000 /m" at bounding box center [984, 517] width 773 height 38
click at [1310, 232] on div "Learn about rates" at bounding box center [1297, 251] width 149 height 39
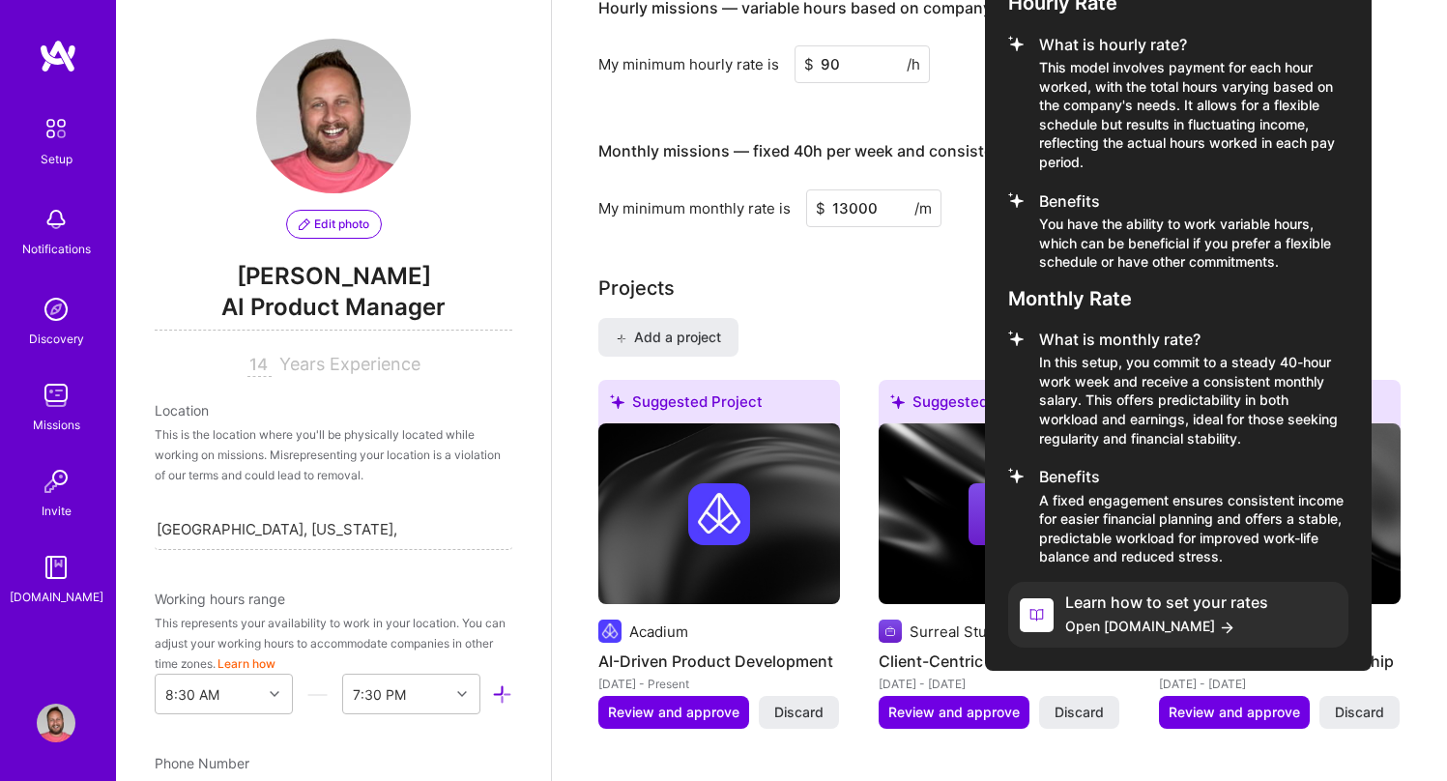
scroll to position [1386, 0]
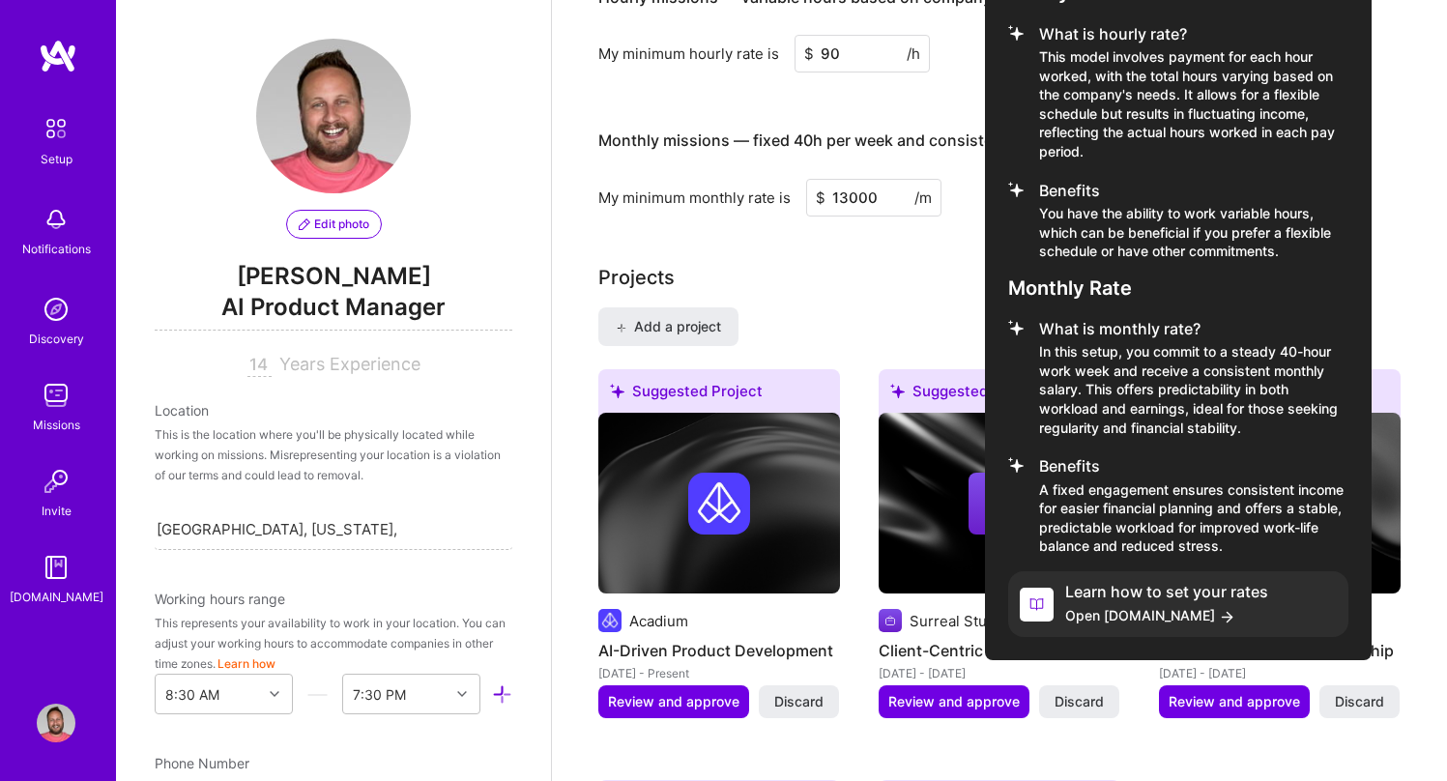
click at [1141, 583] on h4 "Learn how to set your rates" at bounding box center [1166, 592] width 203 height 18
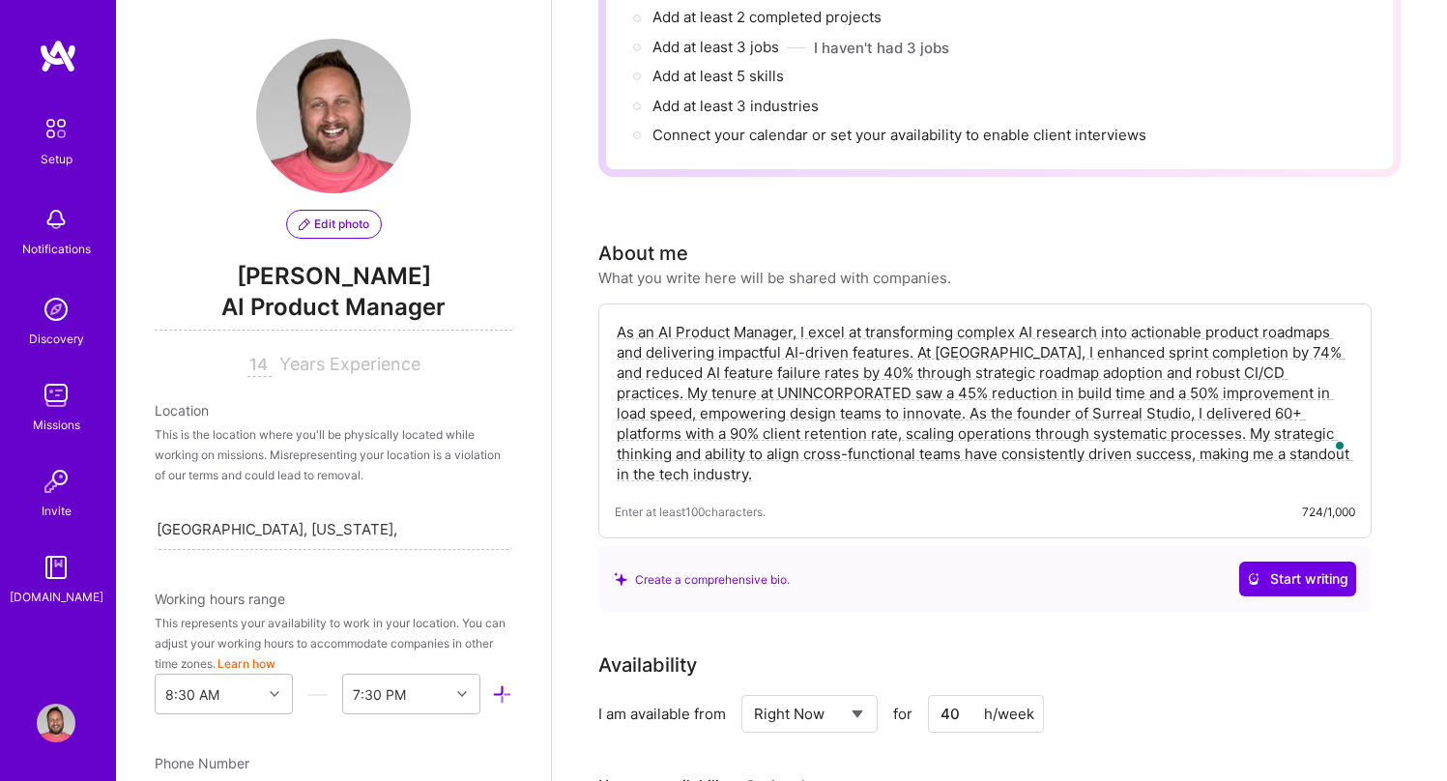
scroll to position [334, 0]
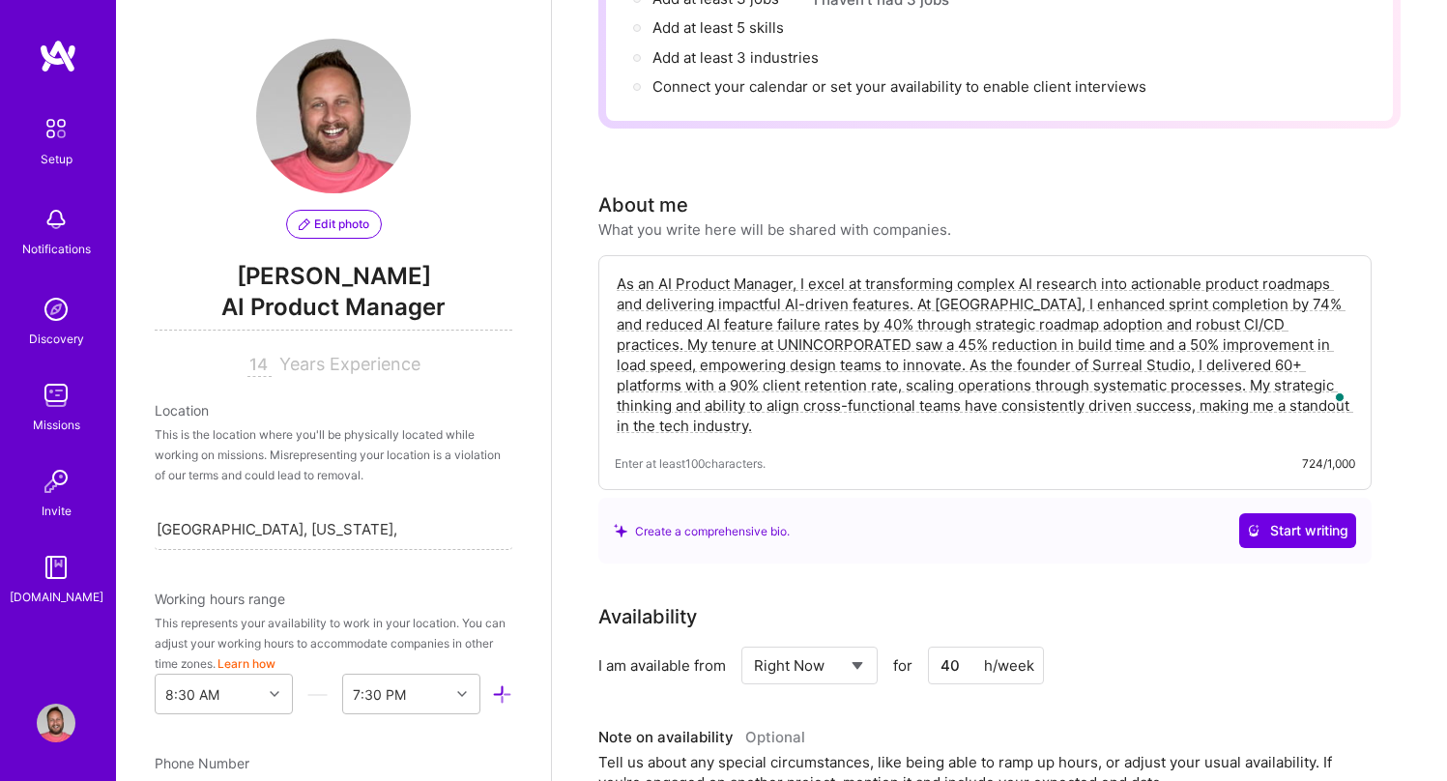
click at [866, 339] on textarea "As an AI Product Manager, I excel at transforming complex AI research into acti…" at bounding box center [985, 355] width 740 height 166
type textarea "As an AI Product Manager, I excel at transforming complex AI research into acti…"
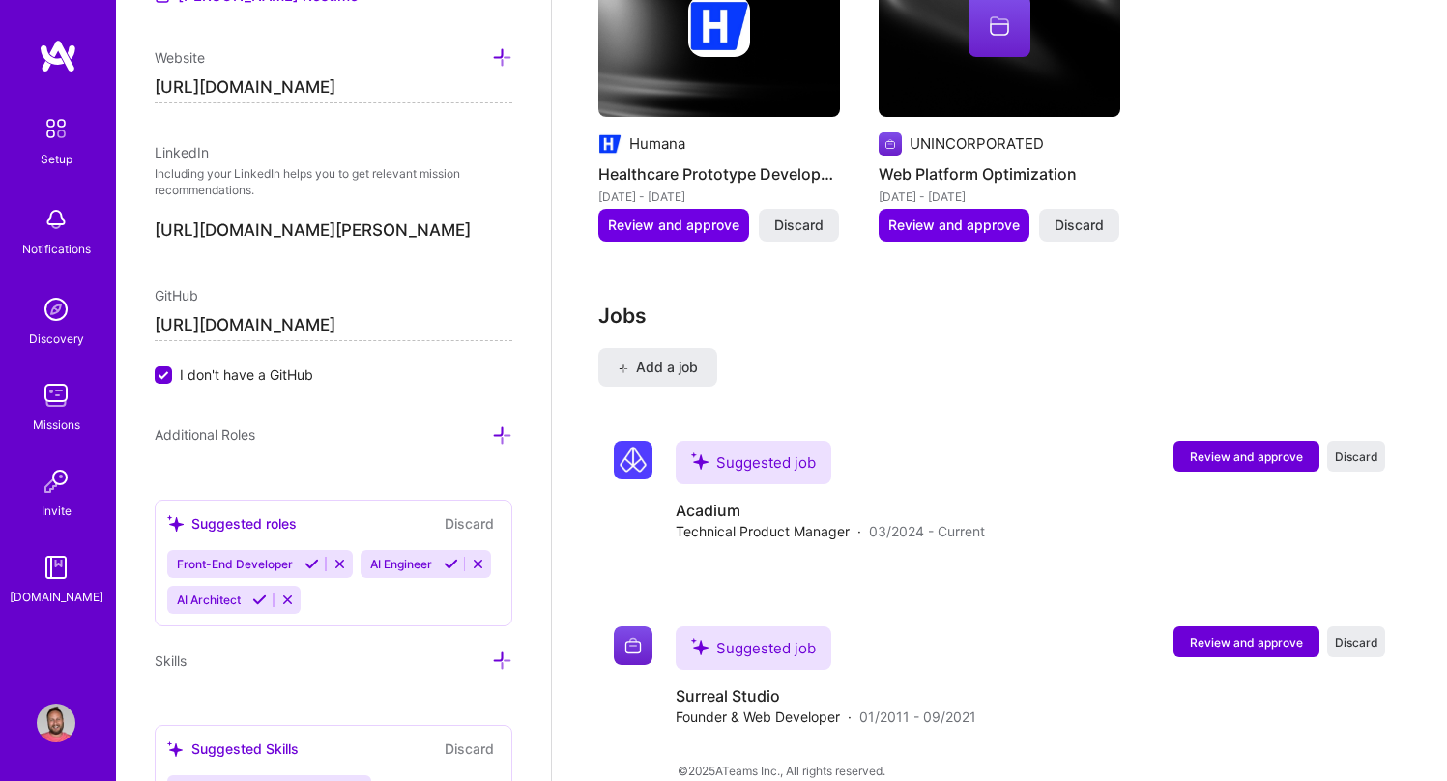
scroll to position [938, 0]
click at [142, 317] on div "Edit photo [PERSON_NAME] AI Product Manager 14 Years Experience Location This i…" at bounding box center [333, 390] width 435 height 781
click at [162, 373] on input "I don't have a GitHub" at bounding box center [165, 373] width 17 height 17
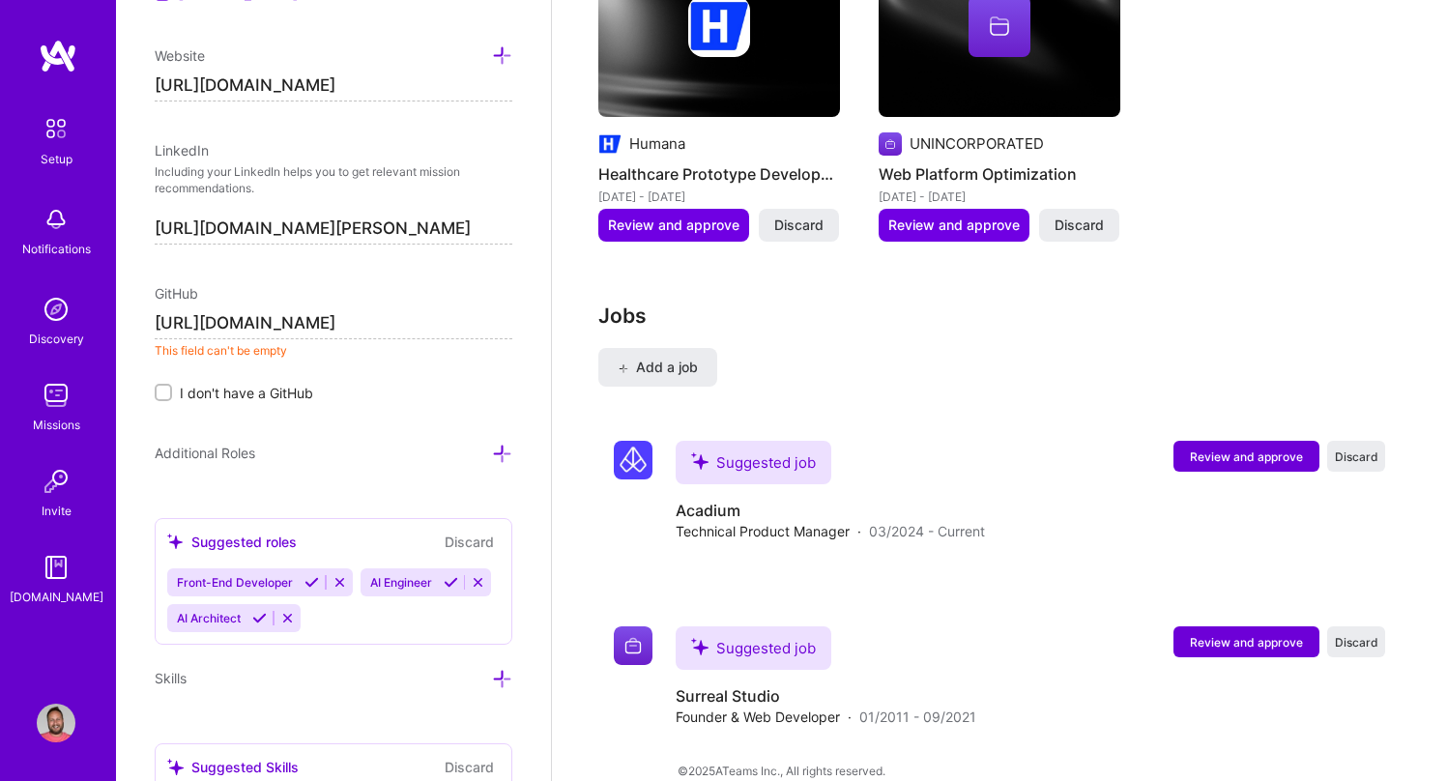
click at [394, 380] on div "GitHub [URL][DOMAIN_NAME] This field can't be empty I don't have a GitHub" at bounding box center [334, 343] width 358 height 120
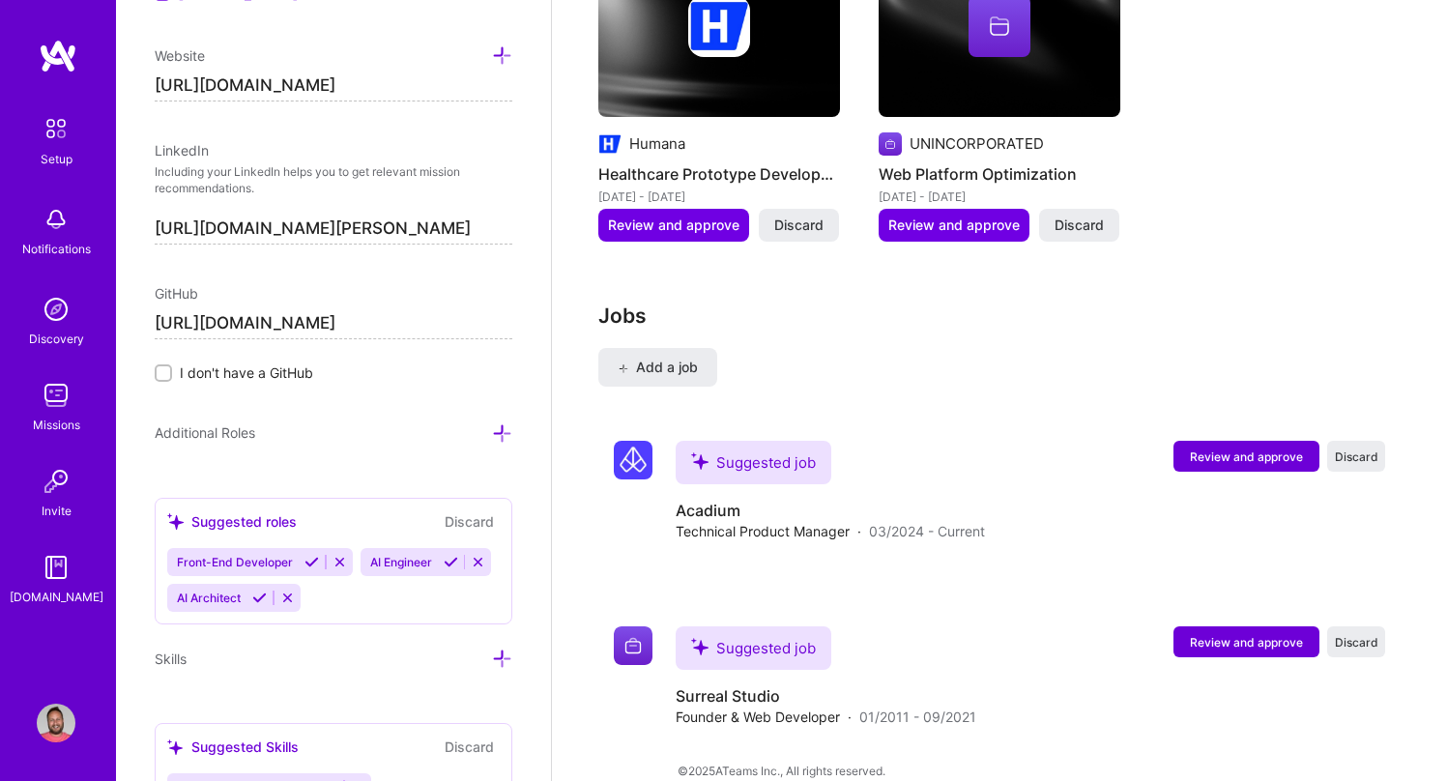
click at [404, 427] on div "Additional Roles" at bounding box center [334, 432] width 358 height 22
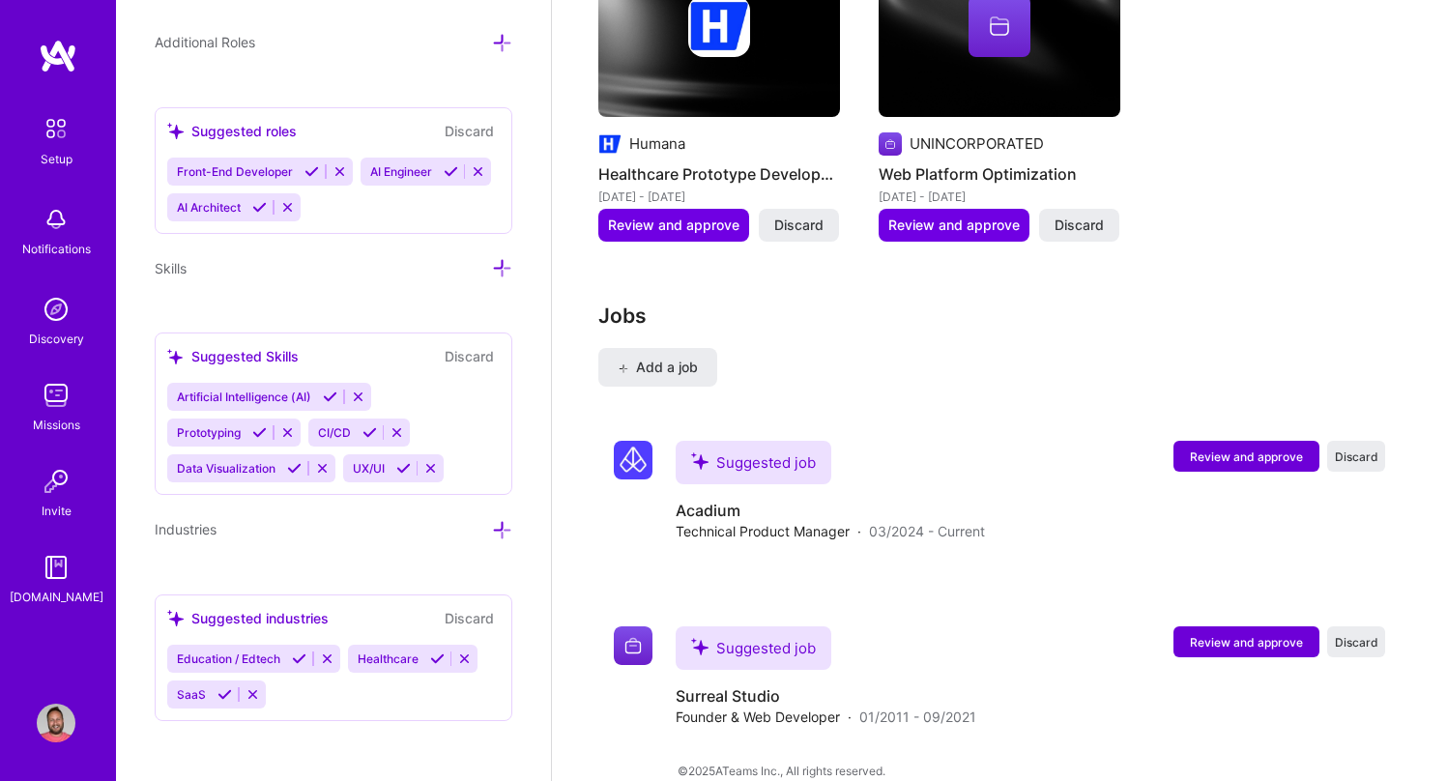
scroll to position [0, 0]
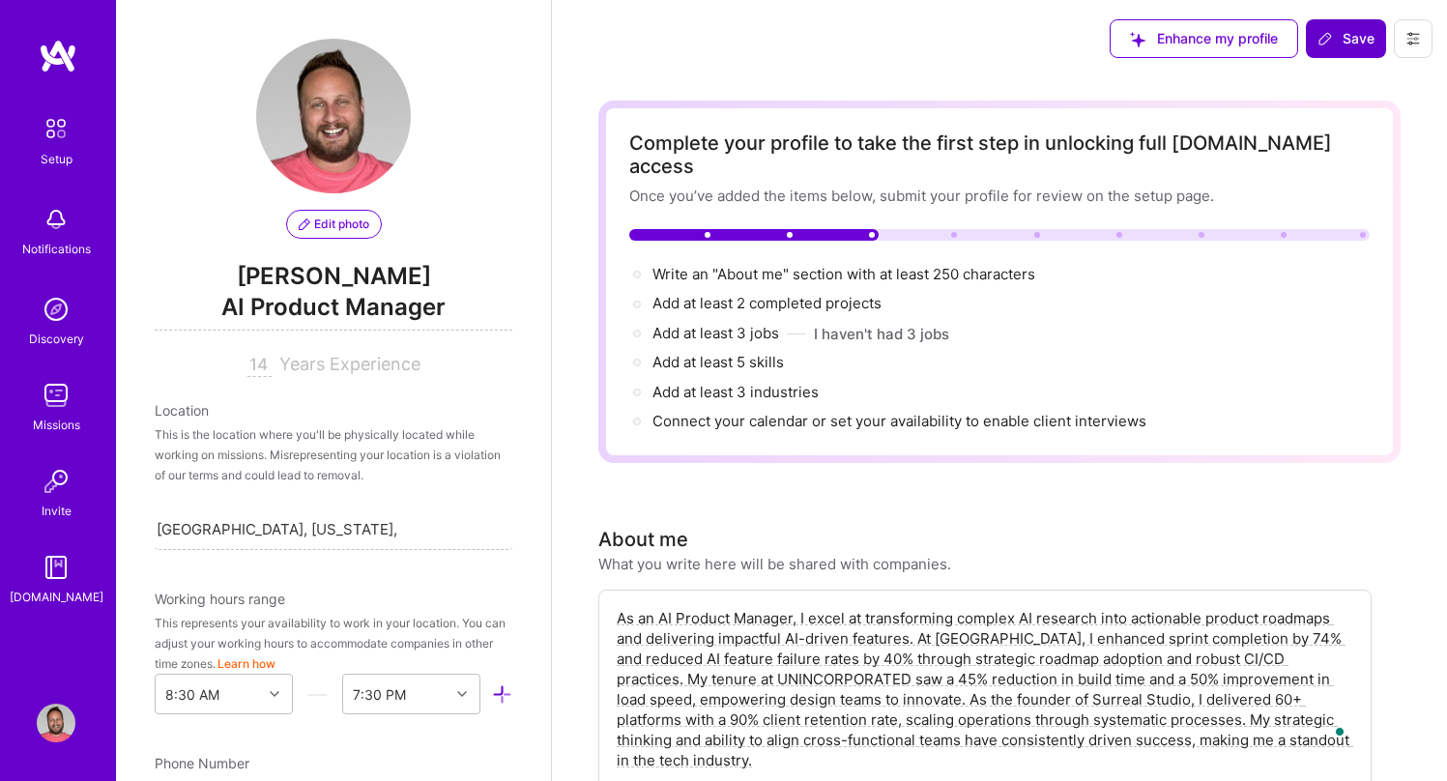
click at [1338, 34] on span "Save" at bounding box center [1345, 38] width 57 height 19
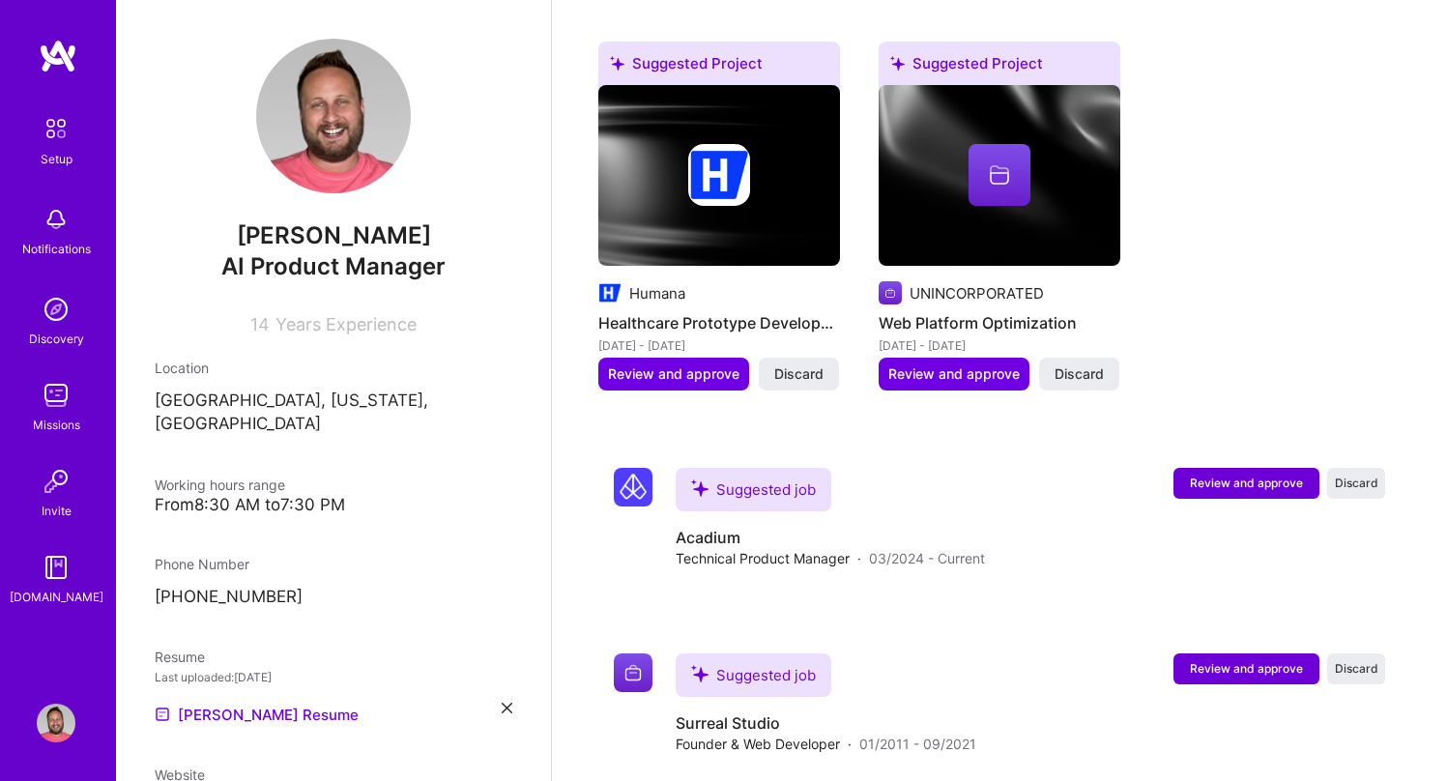
scroll to position [1252, 0]
